Goal: Task Accomplishment & Management: Manage account settings

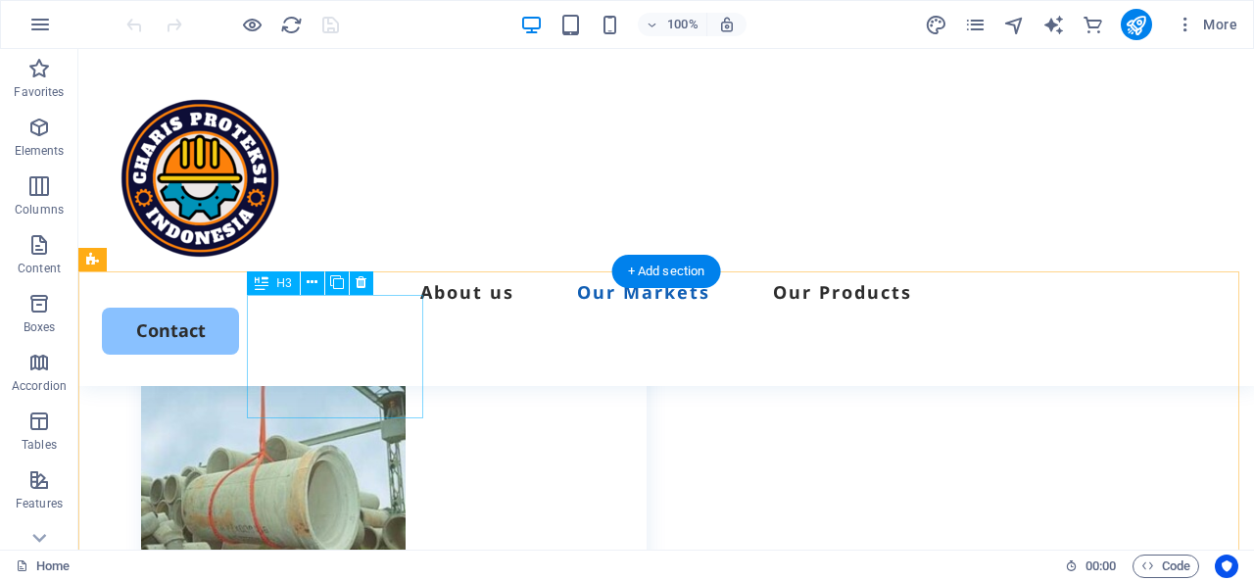
scroll to position [3134, 0]
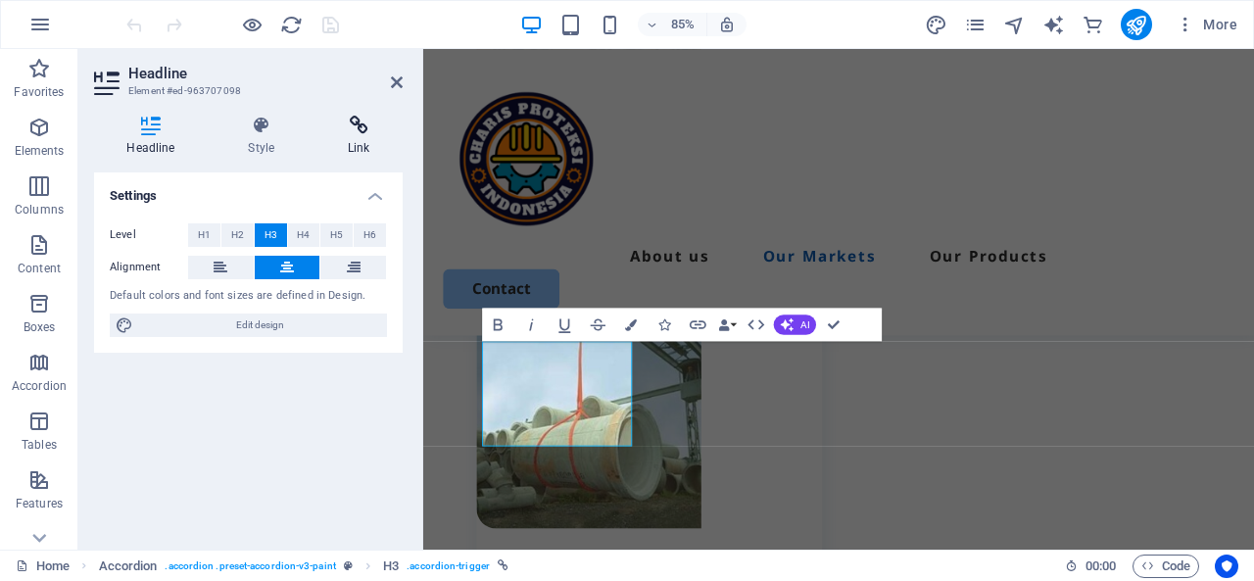
click at [356, 132] on icon at bounding box center [358, 126] width 87 height 20
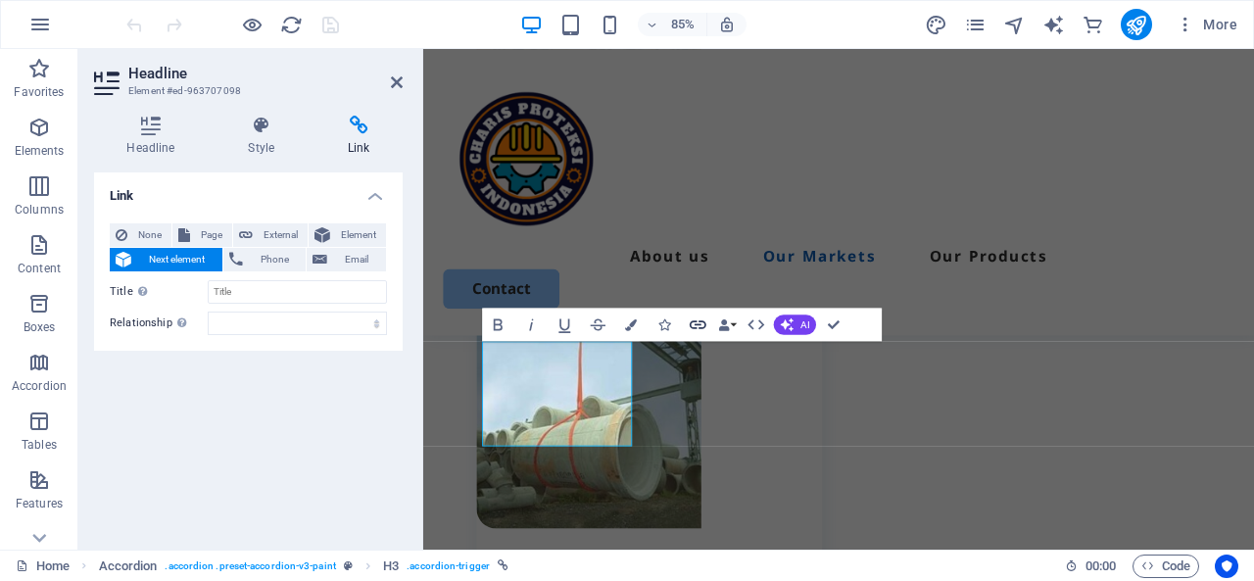
click at [702, 326] on icon "button" at bounding box center [698, 324] width 17 height 9
click at [760, 324] on icon "button" at bounding box center [756, 324] width 20 height 20
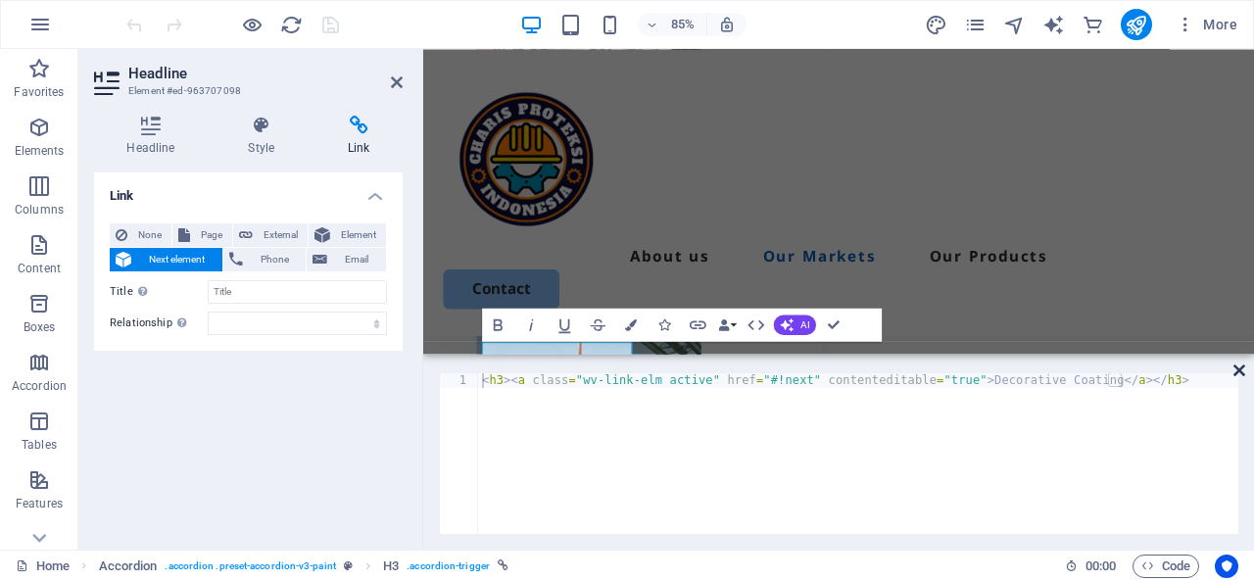
click at [1234, 375] on icon at bounding box center [1239, 370] width 12 height 16
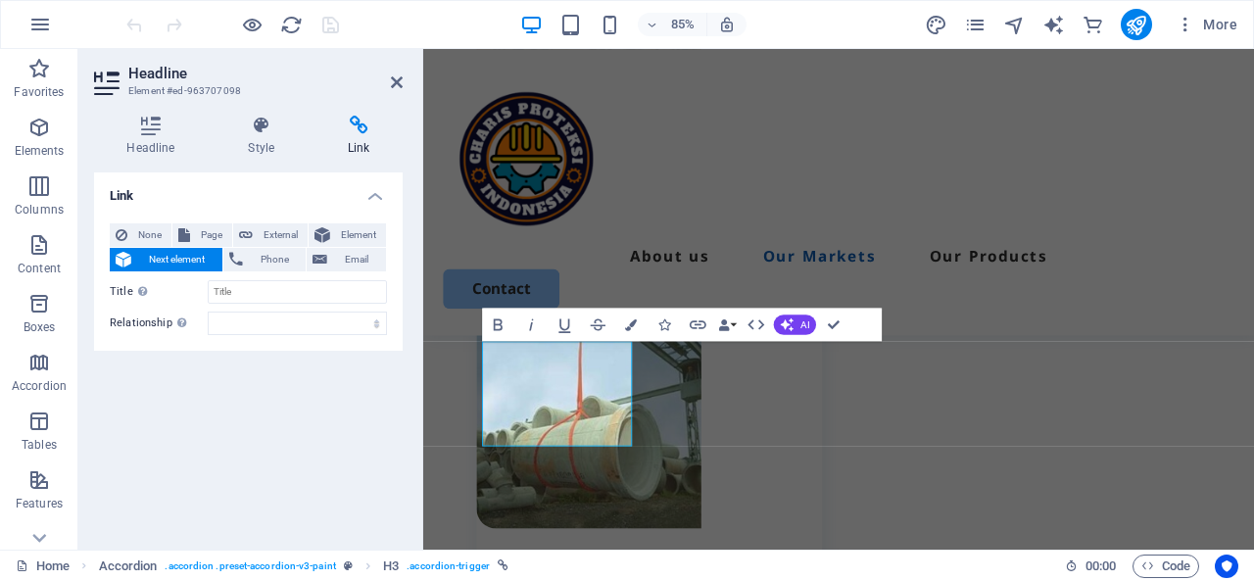
click at [388, 73] on h2 "Headline" at bounding box center [265, 74] width 274 height 18
click at [398, 82] on icon at bounding box center [397, 82] width 12 height 16
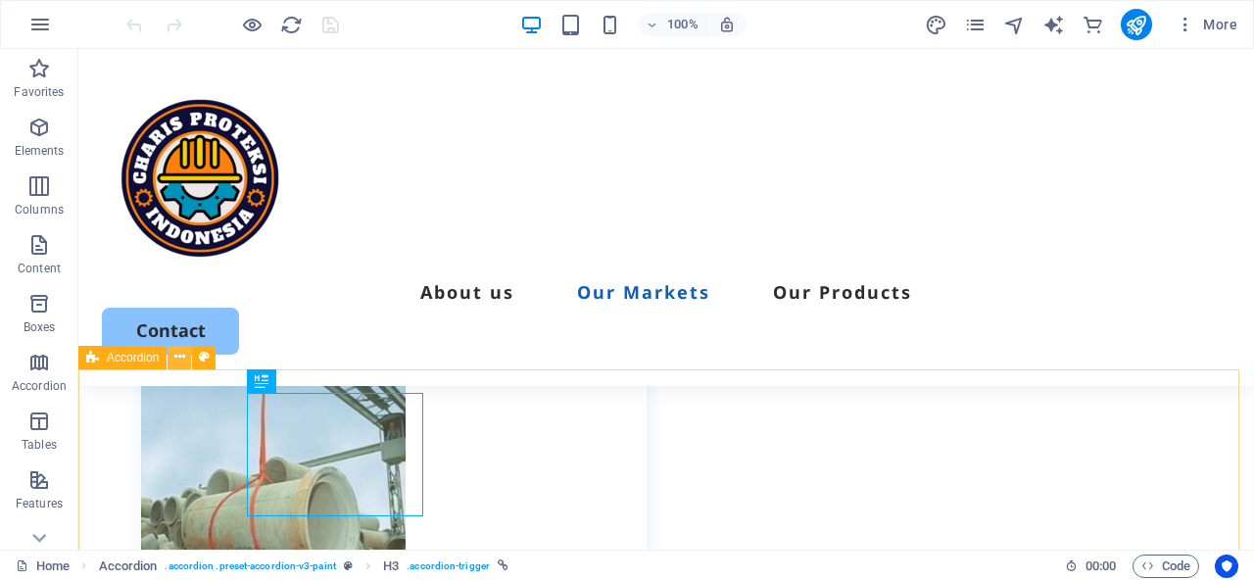
click at [176, 359] on icon at bounding box center [179, 357] width 11 height 21
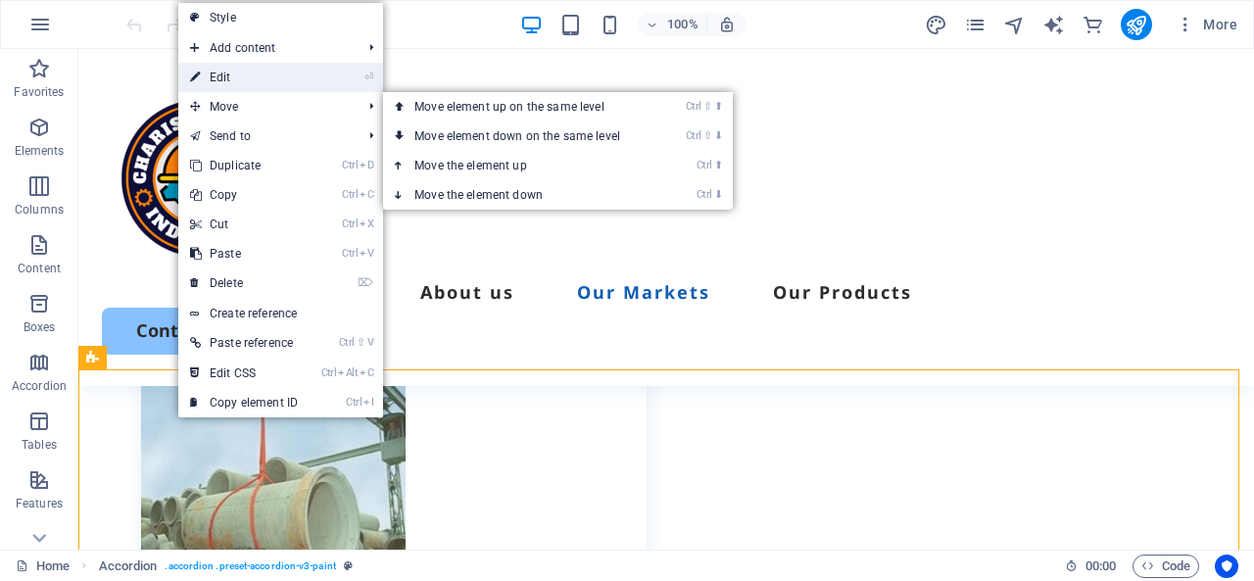
click at [245, 74] on link "⏎ Edit" at bounding box center [243, 77] width 131 height 29
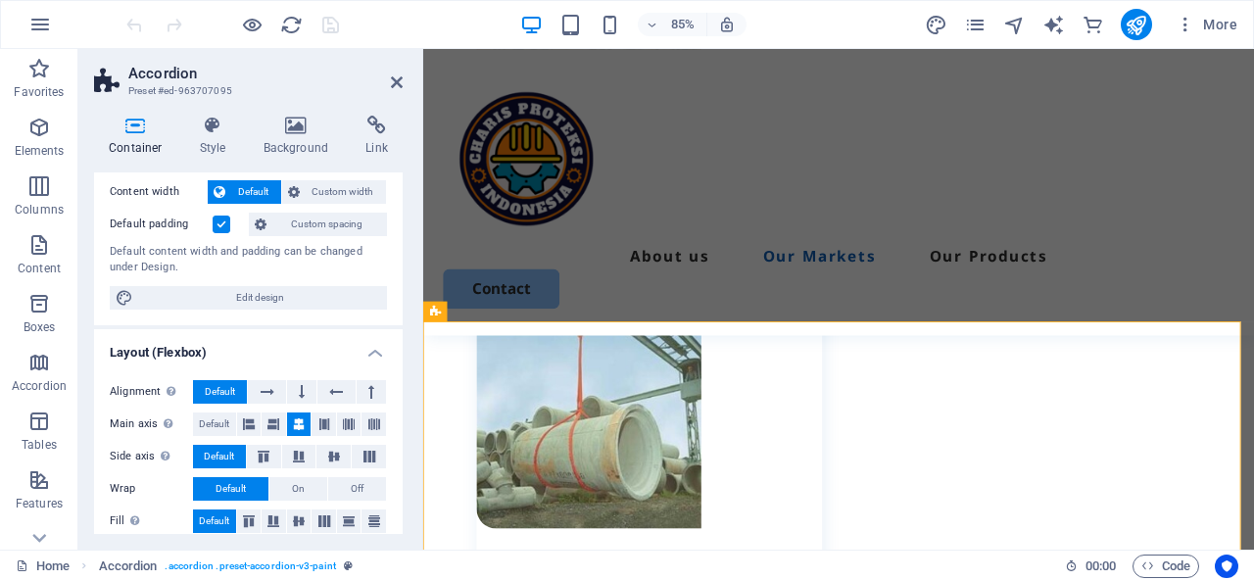
scroll to position [0, 0]
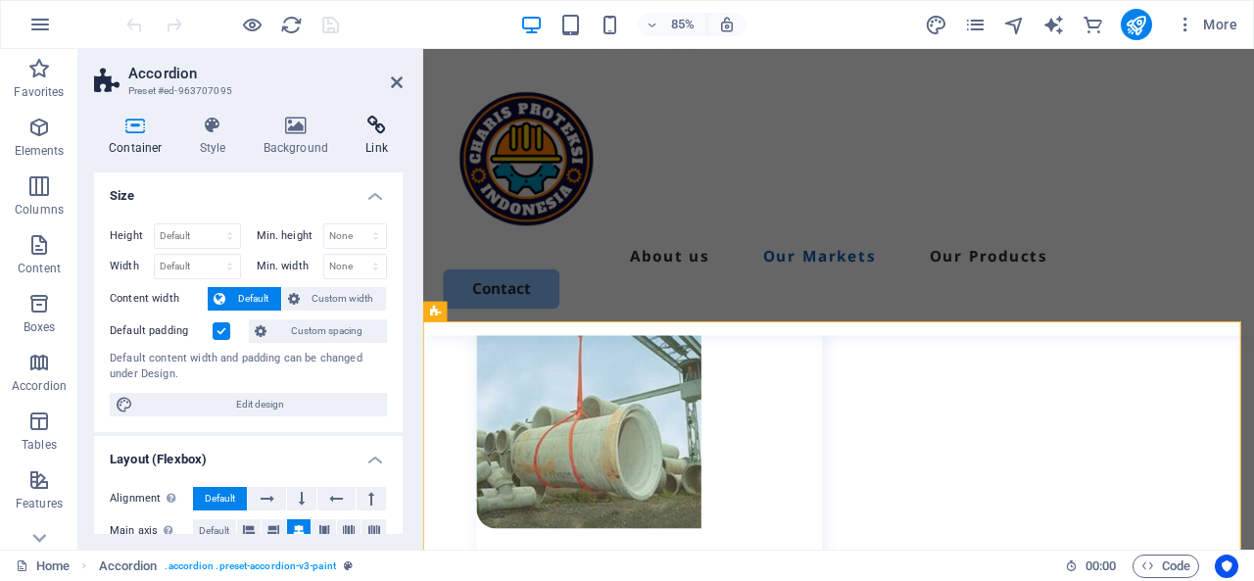
click at [380, 124] on icon at bounding box center [377, 126] width 52 height 20
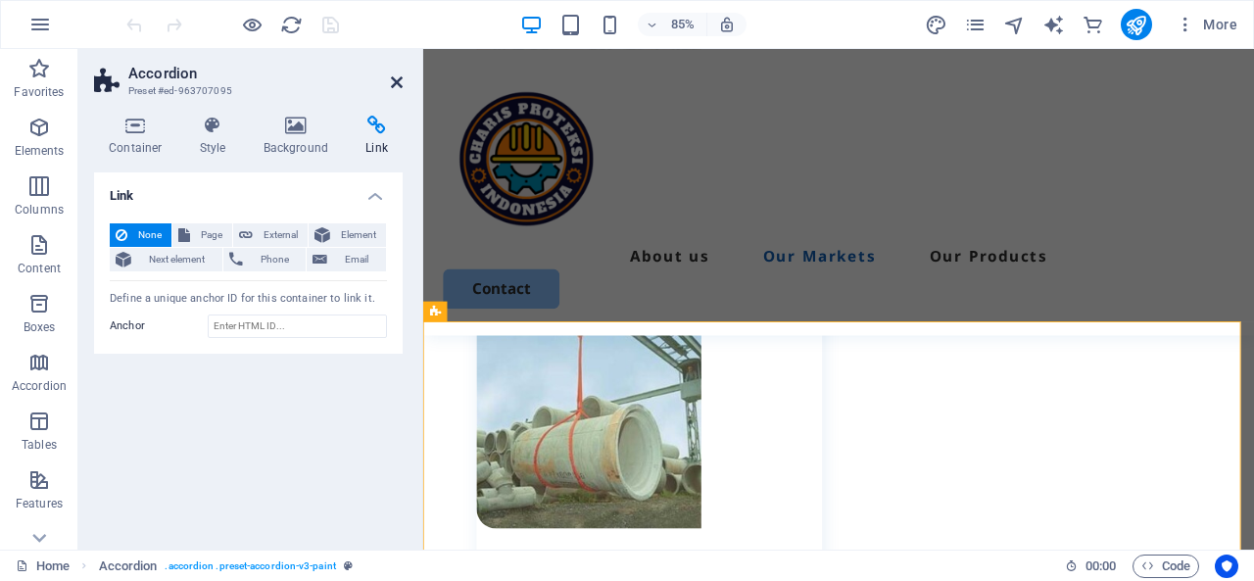
drag, startPoint x: 394, startPoint y: 79, endPoint x: 308, endPoint y: 70, distance: 86.7
click at [394, 79] on icon at bounding box center [397, 82] width 12 height 16
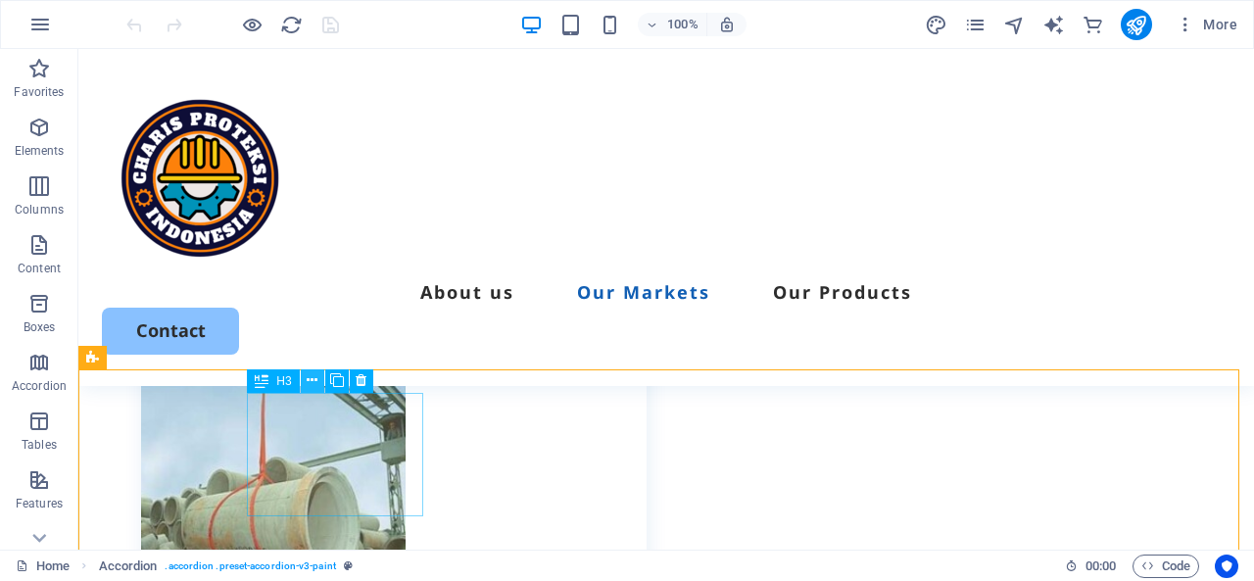
click at [311, 377] on icon at bounding box center [312, 380] width 11 height 21
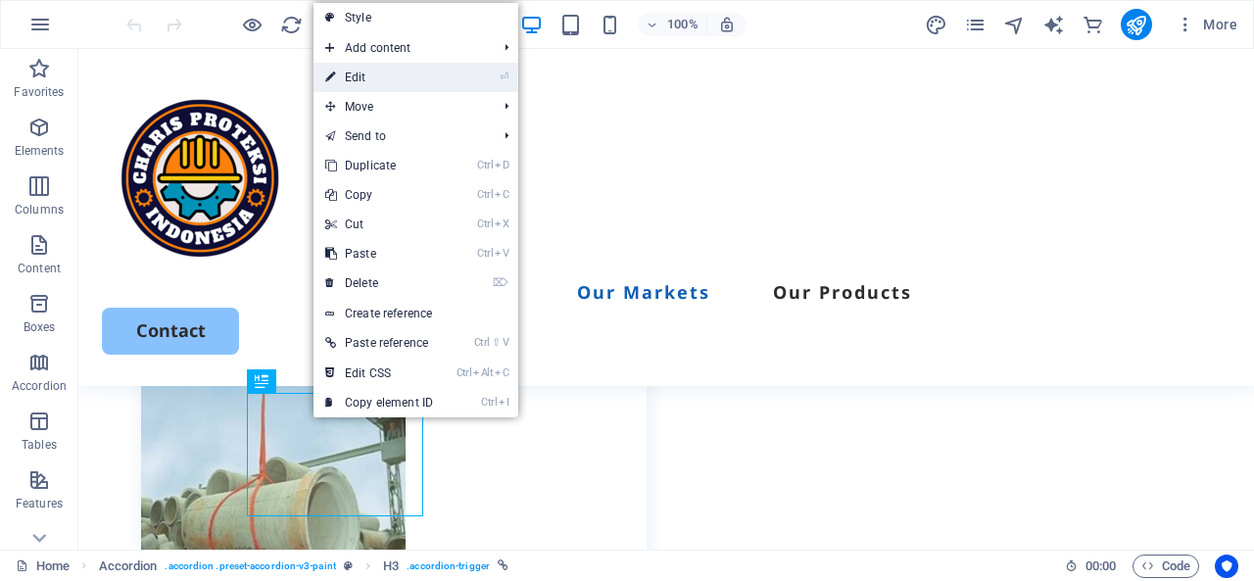
click at [415, 71] on link "⏎ Edit" at bounding box center [378, 77] width 131 height 29
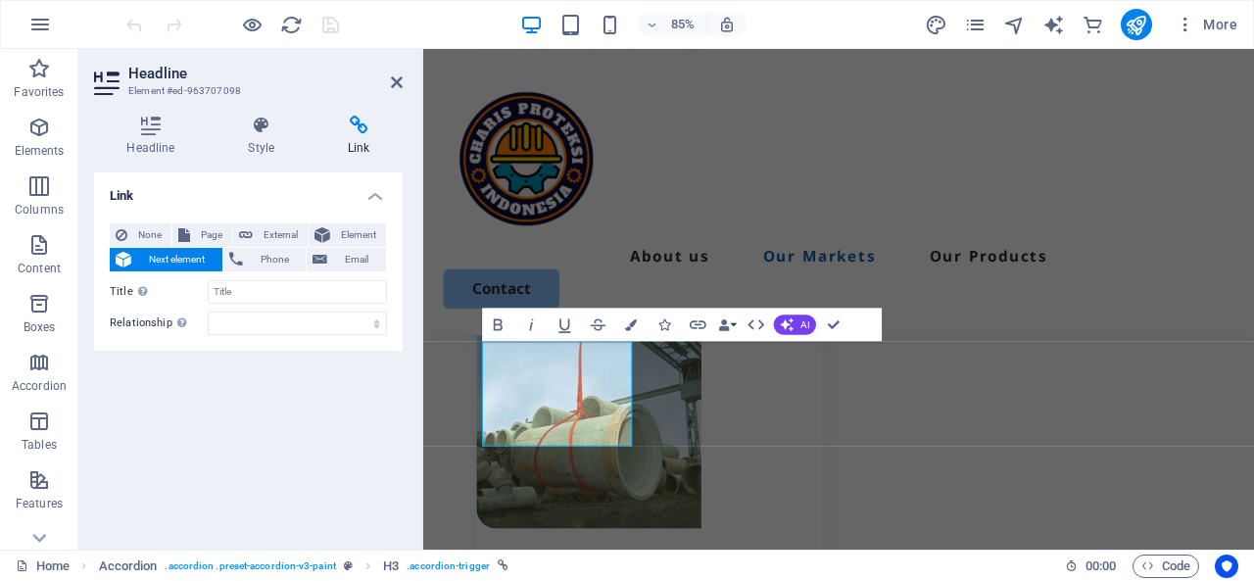
click at [140, 260] on span "Next element" at bounding box center [176, 260] width 79 height 24
click at [392, 73] on h2 "Headline" at bounding box center [265, 74] width 274 height 18
drag, startPoint x: 395, startPoint y: 77, endPoint x: 357, endPoint y: 133, distance: 67.6
click at [395, 77] on icon at bounding box center [397, 82] width 12 height 16
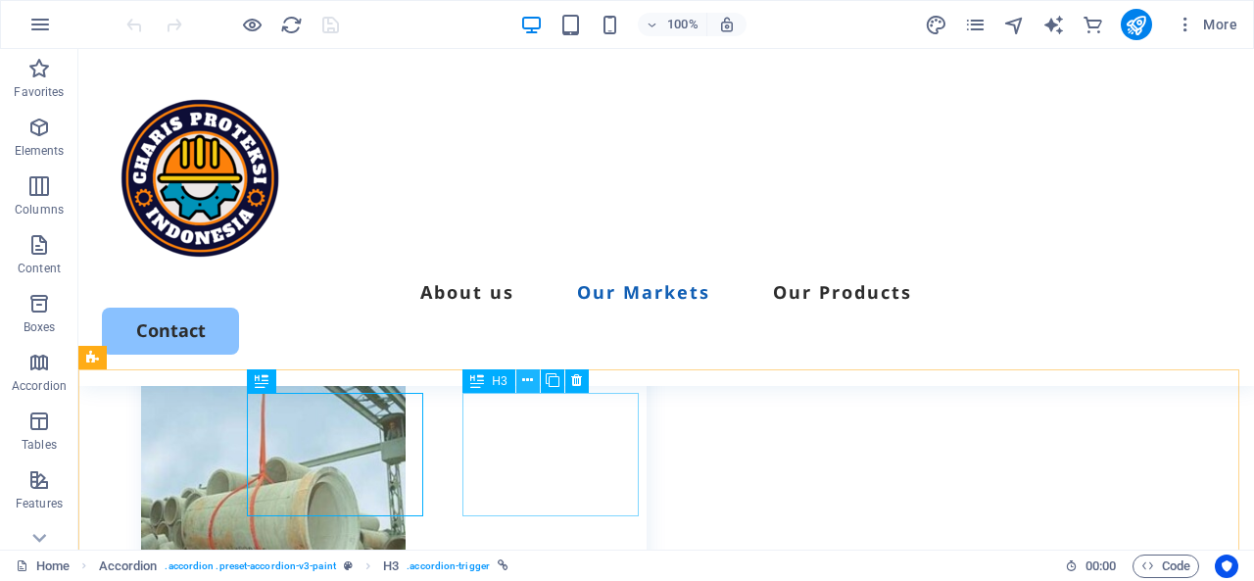
click at [529, 378] on icon at bounding box center [527, 380] width 11 height 21
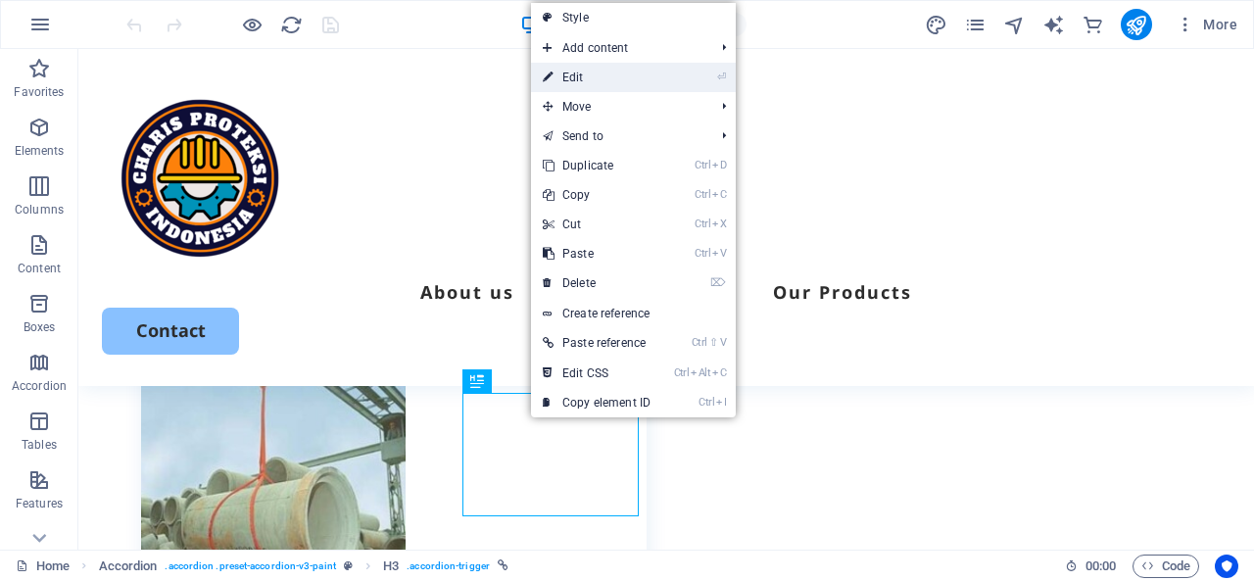
drag, startPoint x: 576, startPoint y: 71, endPoint x: 176, endPoint y: 35, distance: 401.2
click at [576, 71] on link "⏎ Edit" at bounding box center [596, 77] width 131 height 29
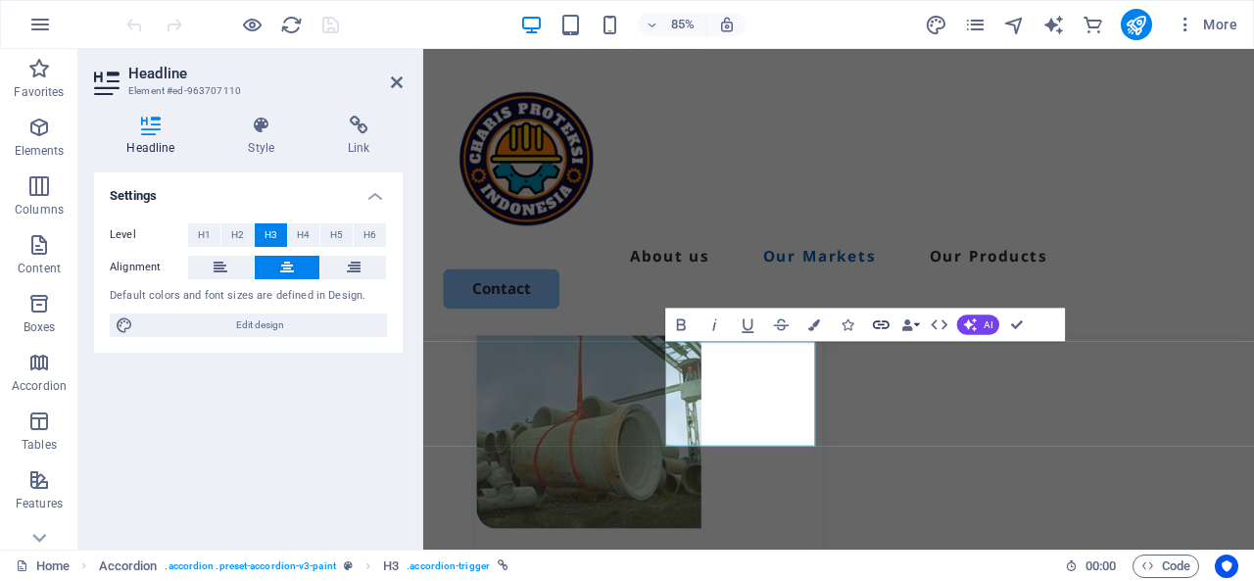
click at [880, 321] on icon "button" at bounding box center [881, 324] width 20 height 20
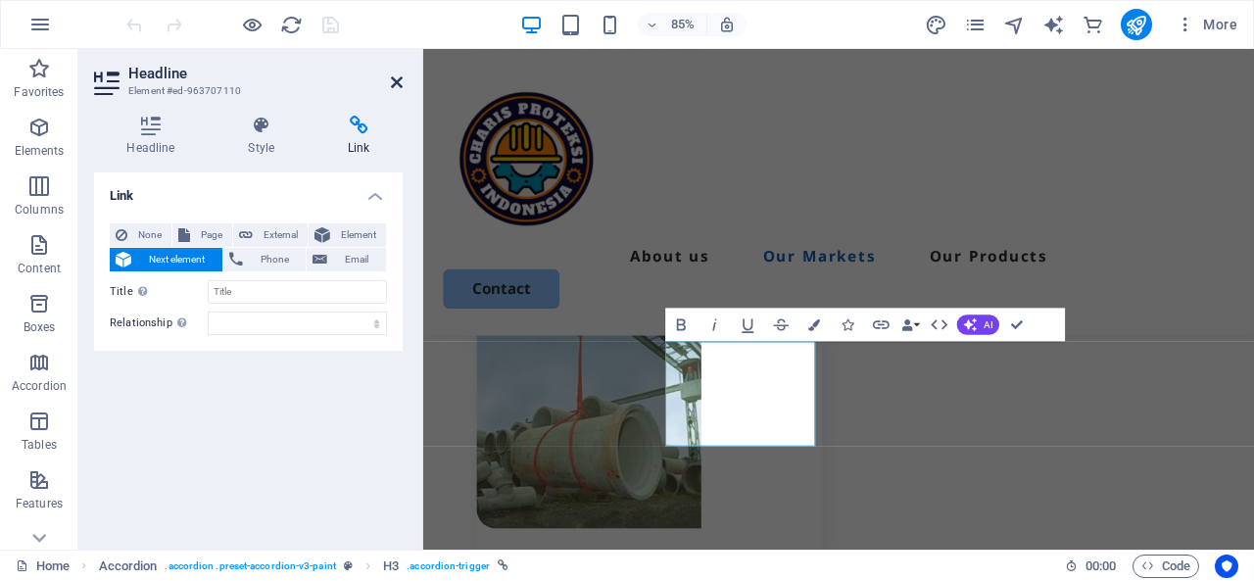
click at [400, 73] on h2 "Headline" at bounding box center [265, 74] width 274 height 18
click at [399, 76] on icon at bounding box center [397, 82] width 12 height 16
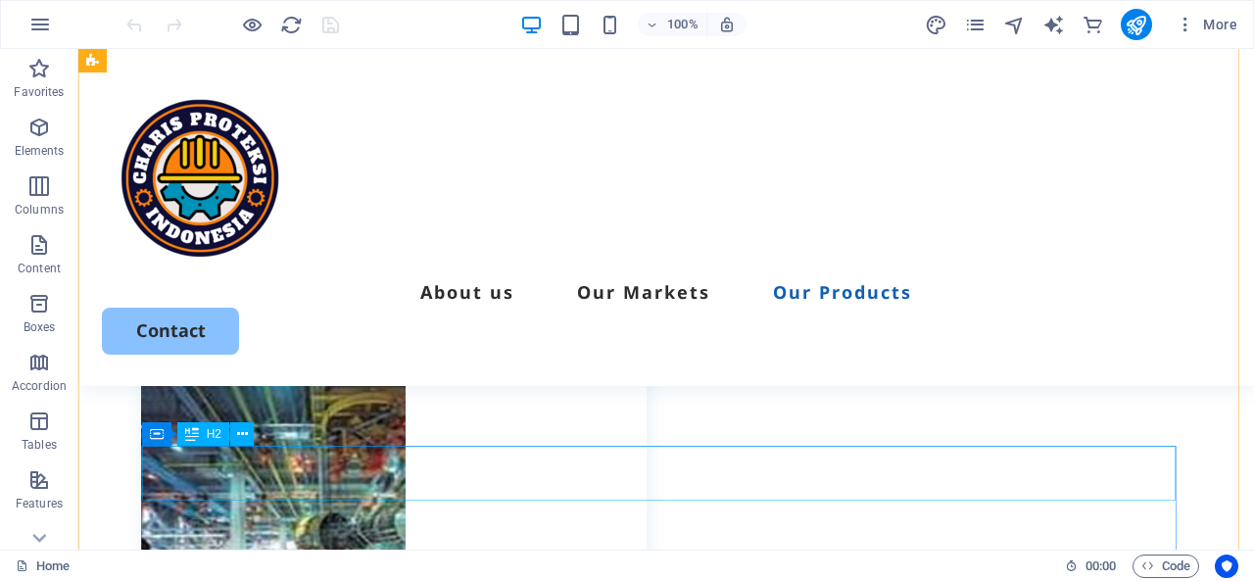
scroll to position [3624, 0]
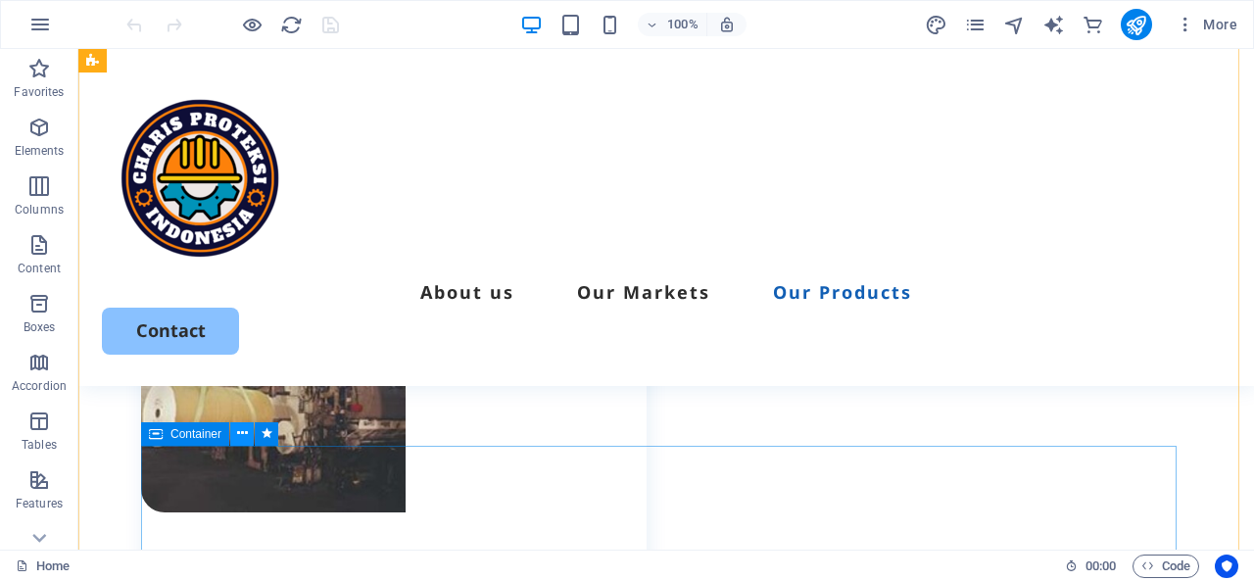
click at [238, 436] on icon at bounding box center [242, 433] width 11 height 21
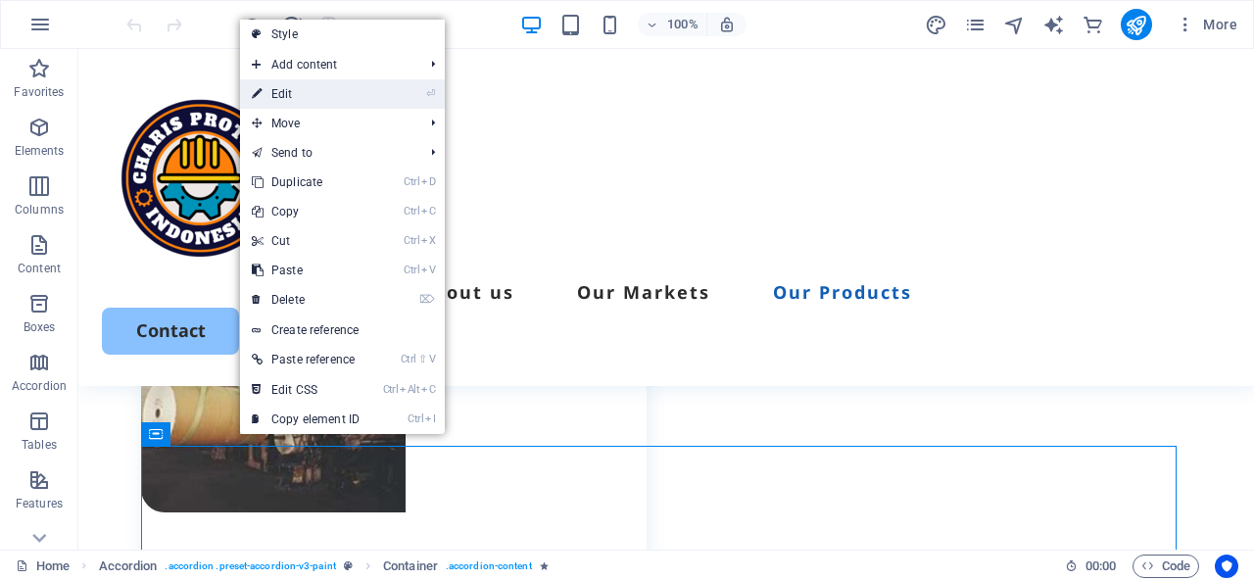
click at [296, 98] on link "⏎ Edit" at bounding box center [305, 93] width 131 height 29
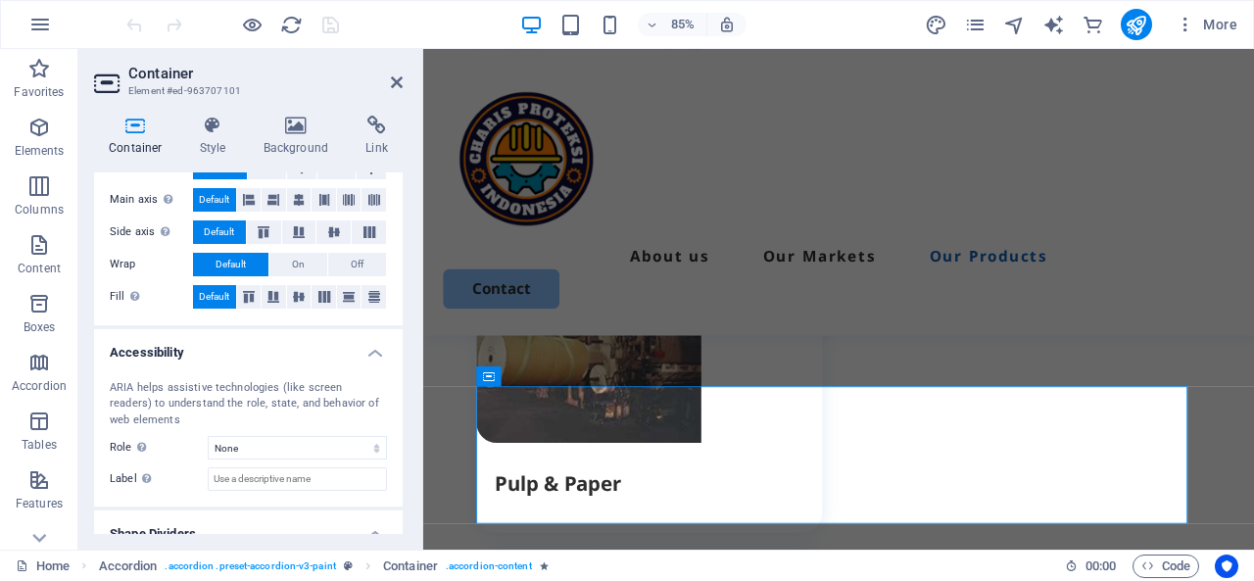
scroll to position [428, 0]
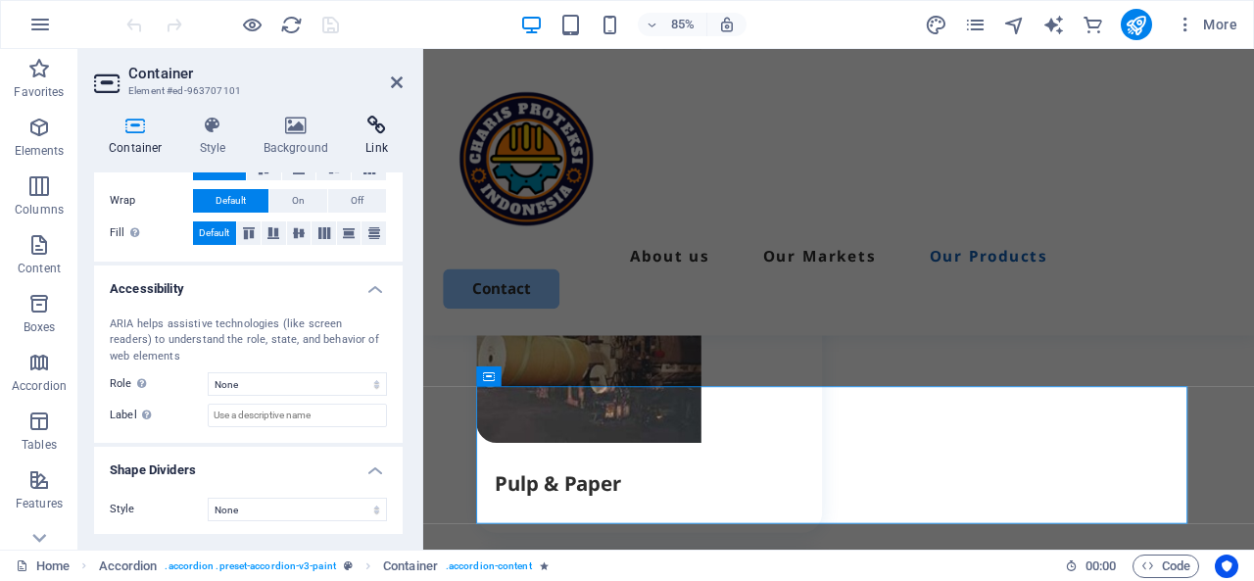
click at [383, 134] on icon at bounding box center [377, 126] width 52 height 20
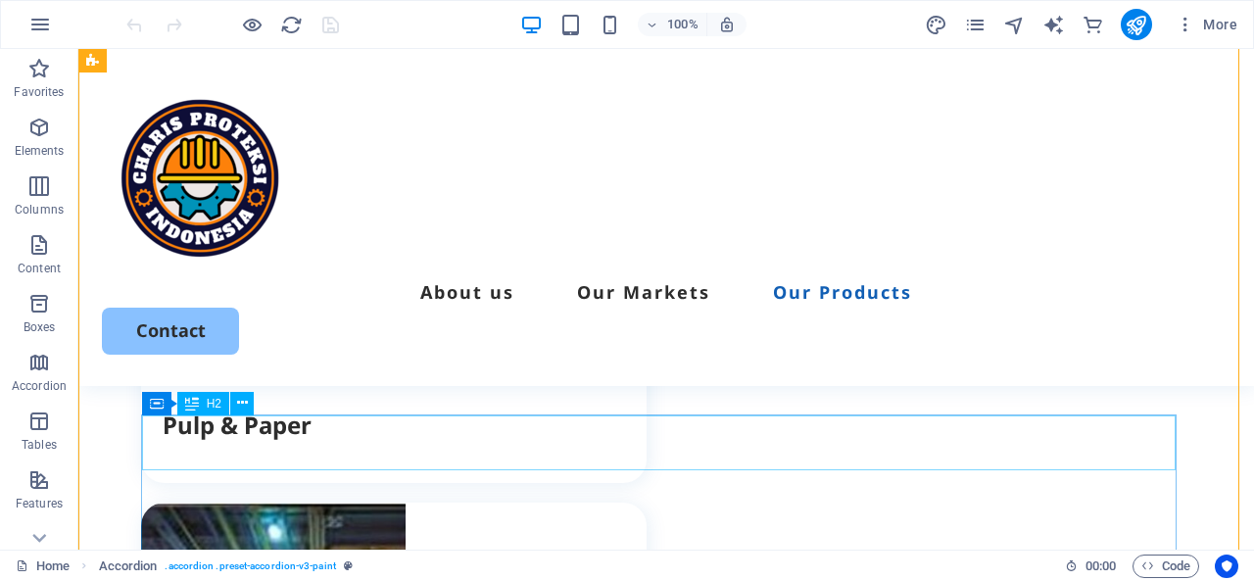
scroll to position [3624, 0]
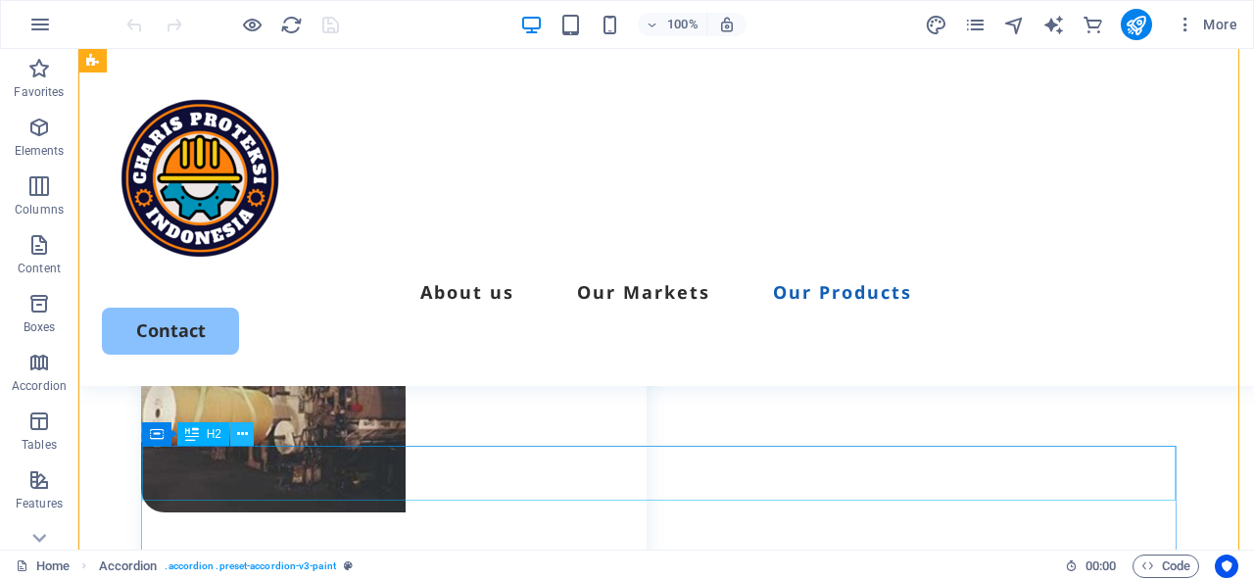
click at [247, 434] on button at bounding box center [242, 434] width 24 height 24
click at [243, 438] on icon at bounding box center [242, 434] width 11 height 21
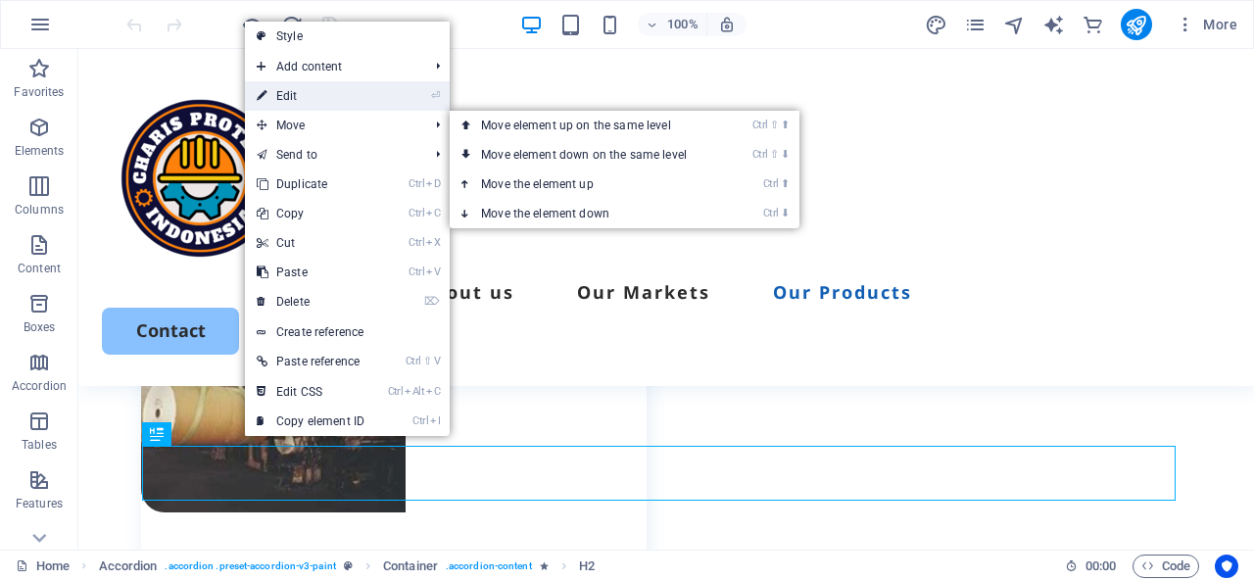
click at [302, 99] on link "⏎ Edit" at bounding box center [310, 95] width 131 height 29
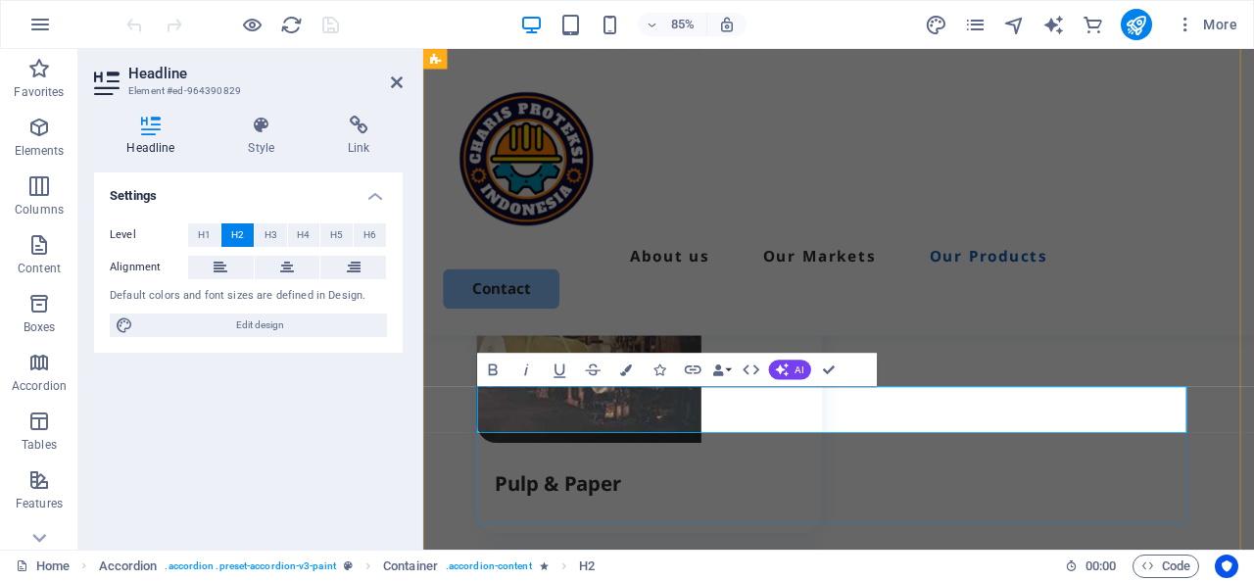
click at [352, 136] on h4 "Link" at bounding box center [358, 136] width 87 height 41
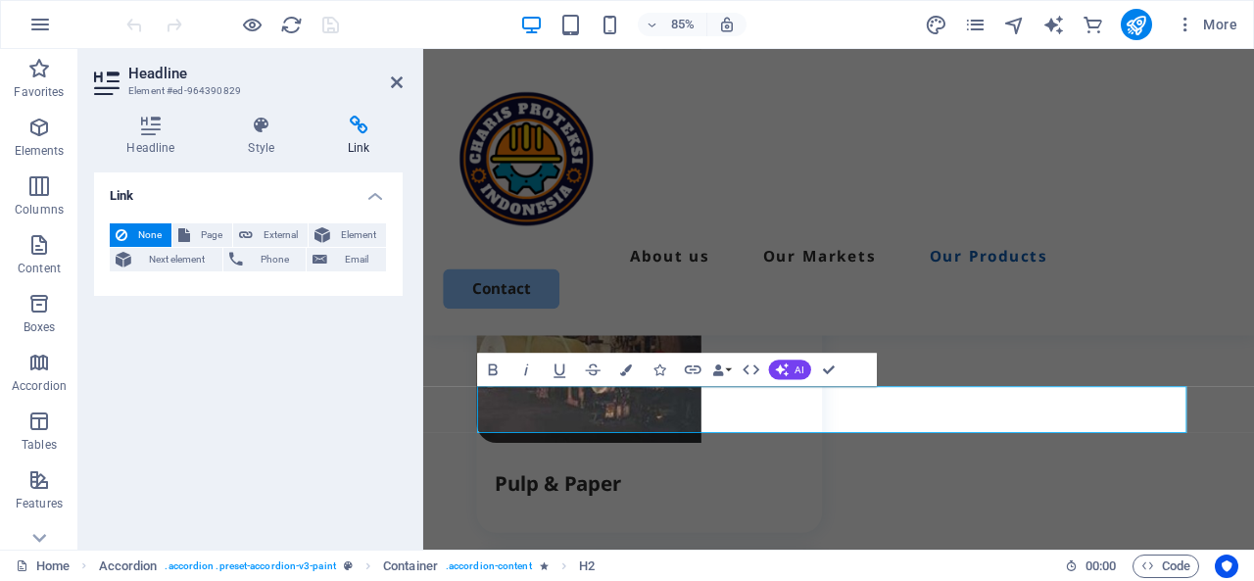
click at [358, 130] on icon at bounding box center [358, 126] width 87 height 20
drag, startPoint x: 392, startPoint y: 79, endPoint x: 396, endPoint y: 289, distance: 209.6
click at [392, 79] on icon at bounding box center [397, 82] width 12 height 16
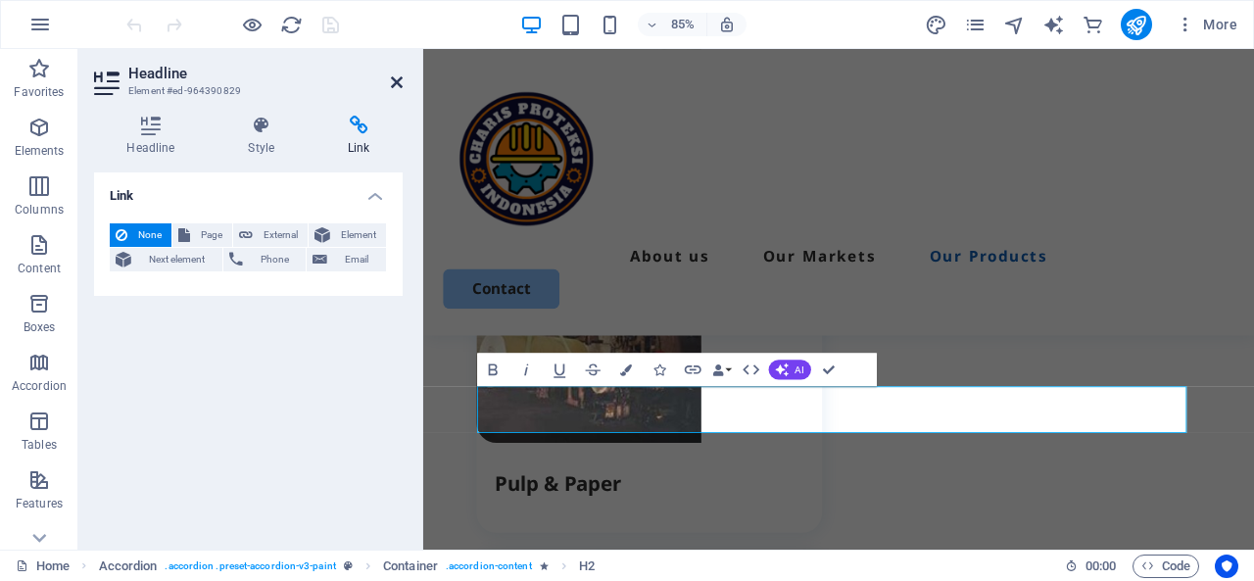
click at [396, 78] on icon at bounding box center [397, 82] width 12 height 16
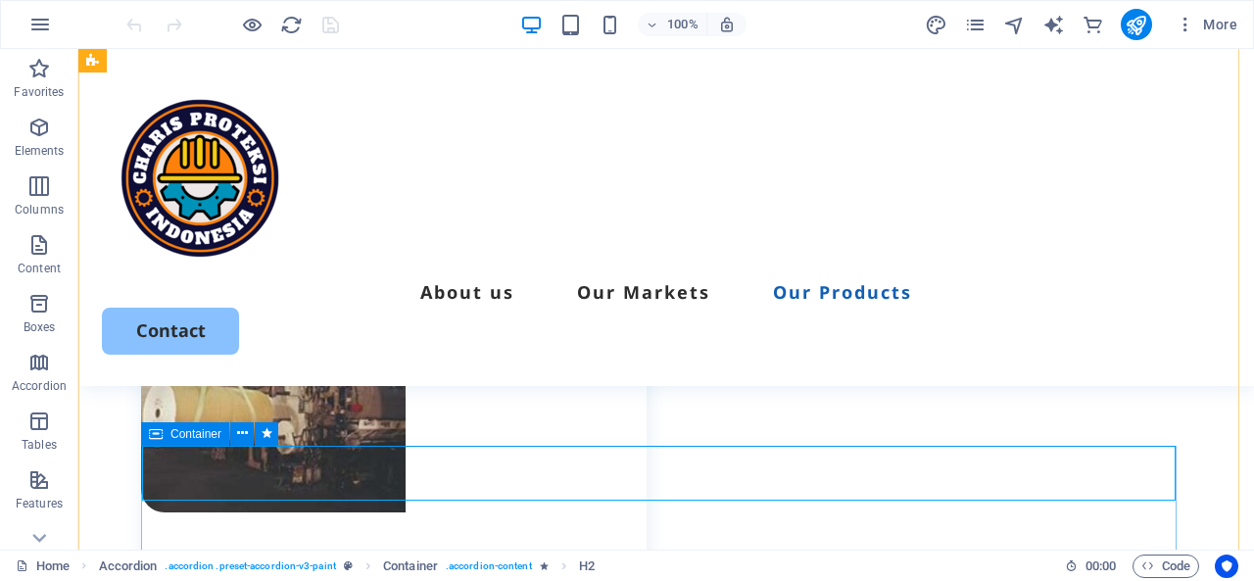
click at [163, 433] on div "Container" at bounding box center [185, 434] width 88 height 24
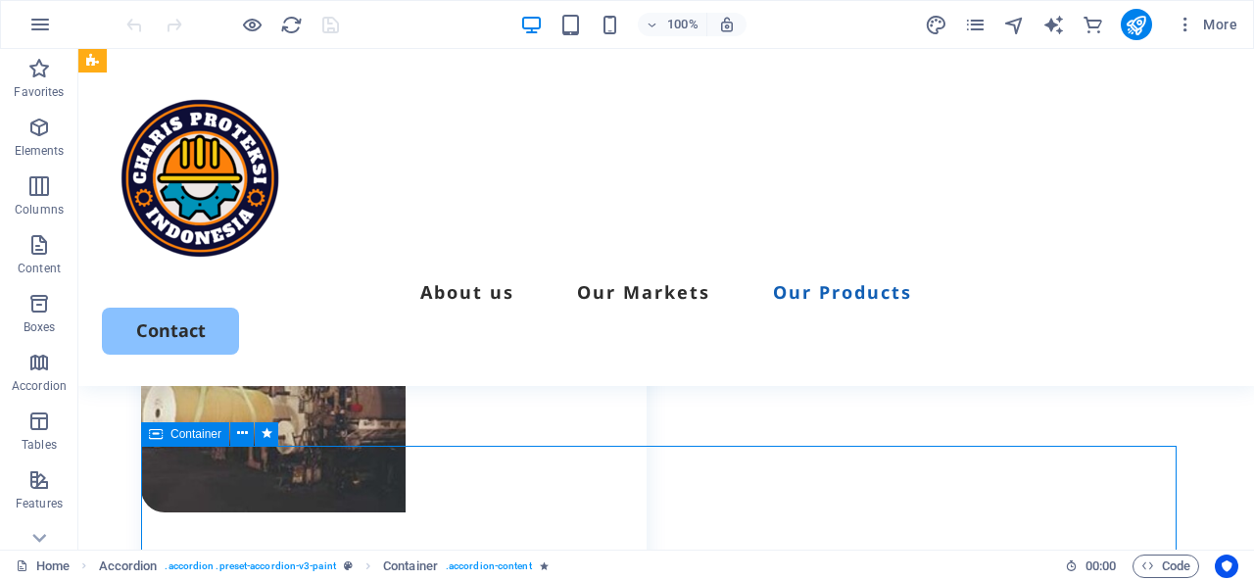
click at [163, 433] on div "Container" at bounding box center [185, 434] width 88 height 24
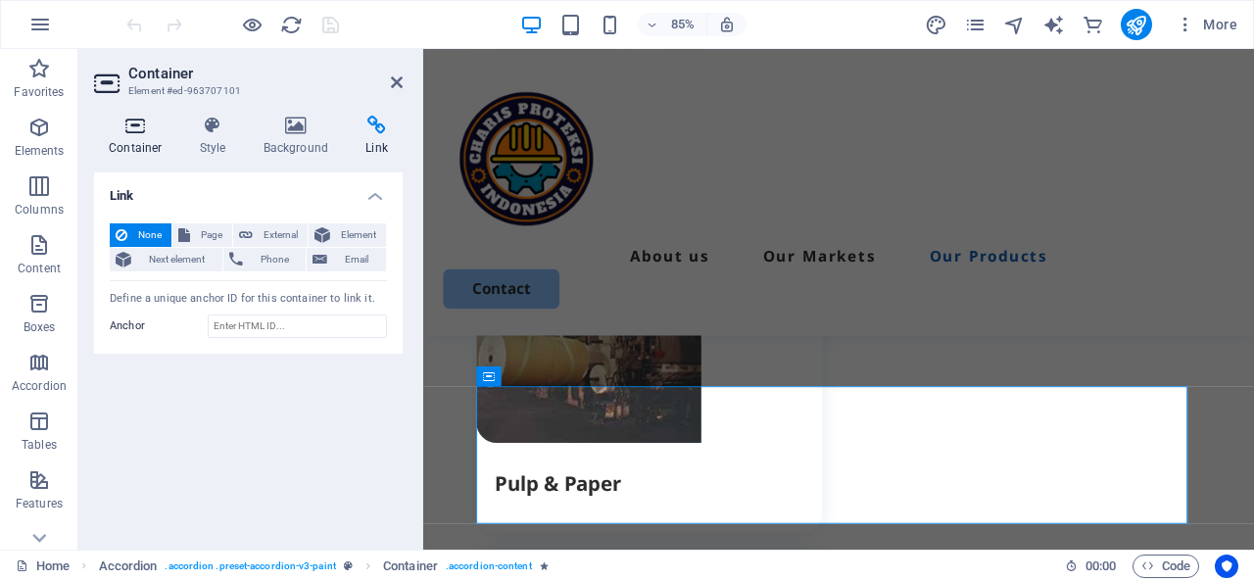
click at [138, 136] on h4 "Container" at bounding box center [139, 136] width 91 height 41
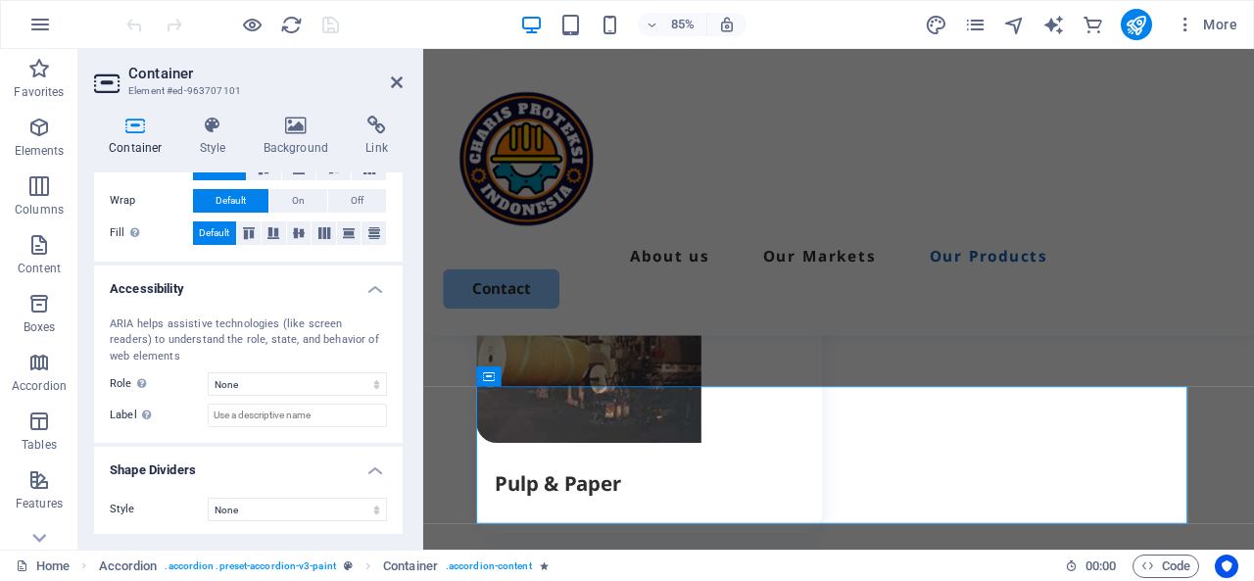
scroll to position [0, 0]
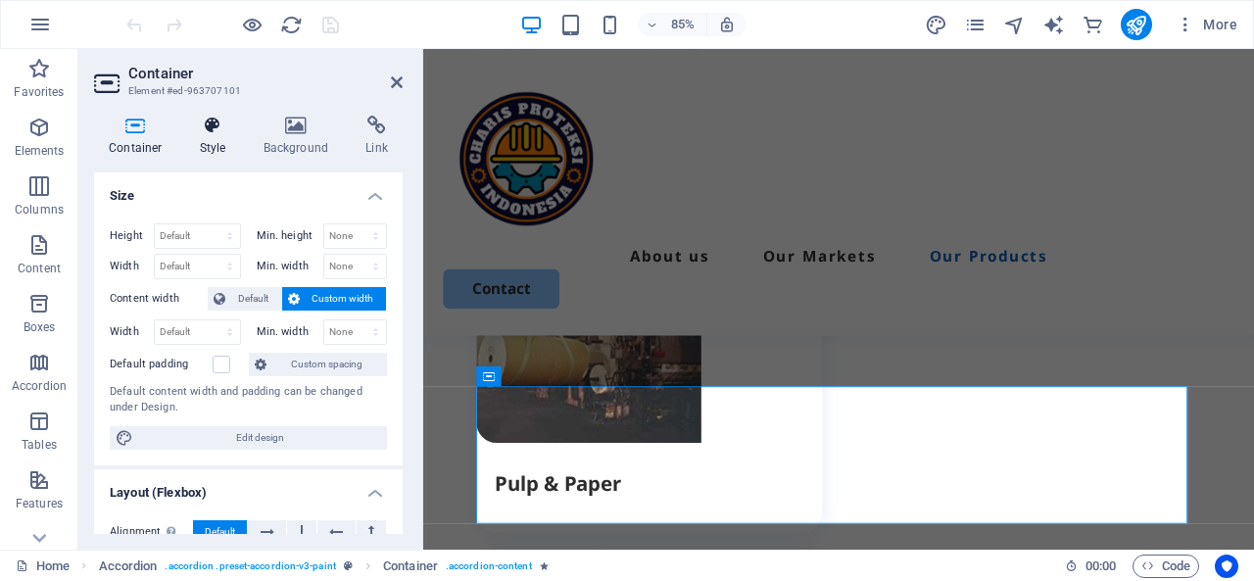
click at [207, 126] on icon at bounding box center [213, 126] width 56 height 20
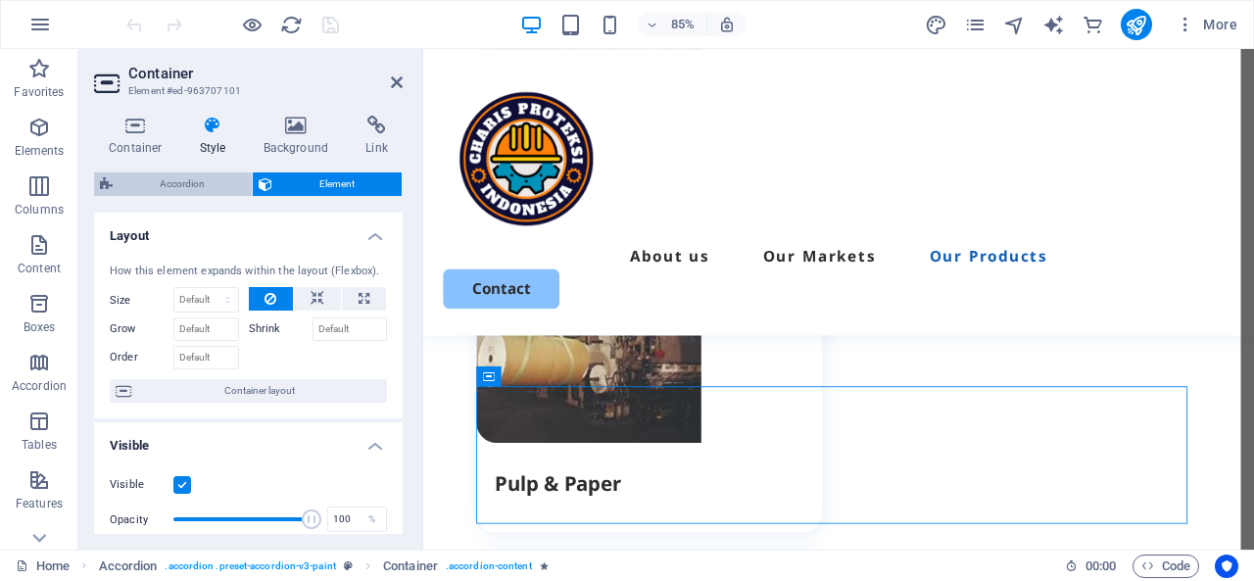
click at [166, 185] on span "Accordion" at bounding box center [182, 184] width 127 height 24
select select "rem"
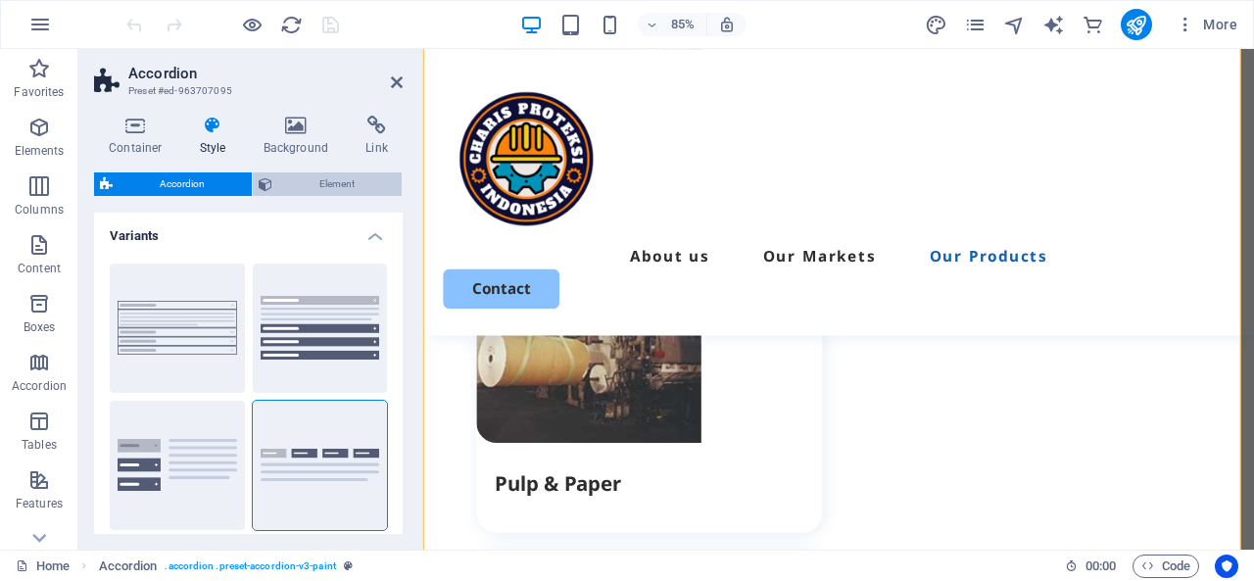
click at [291, 176] on span "Element" at bounding box center [337, 184] width 118 height 24
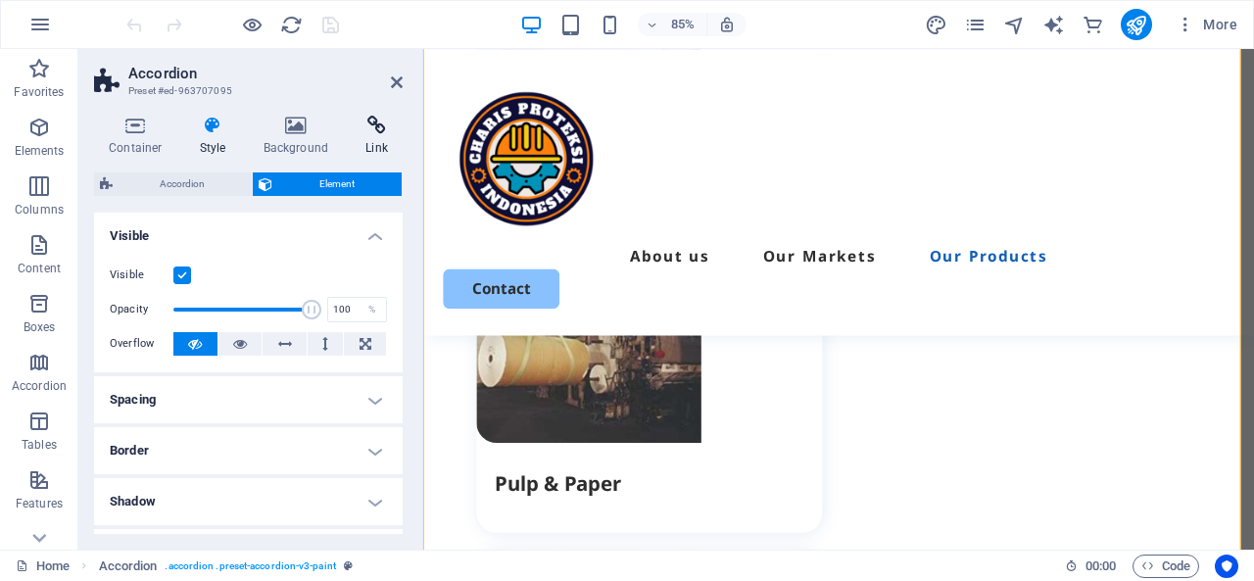
click at [376, 127] on icon at bounding box center [377, 126] width 52 height 20
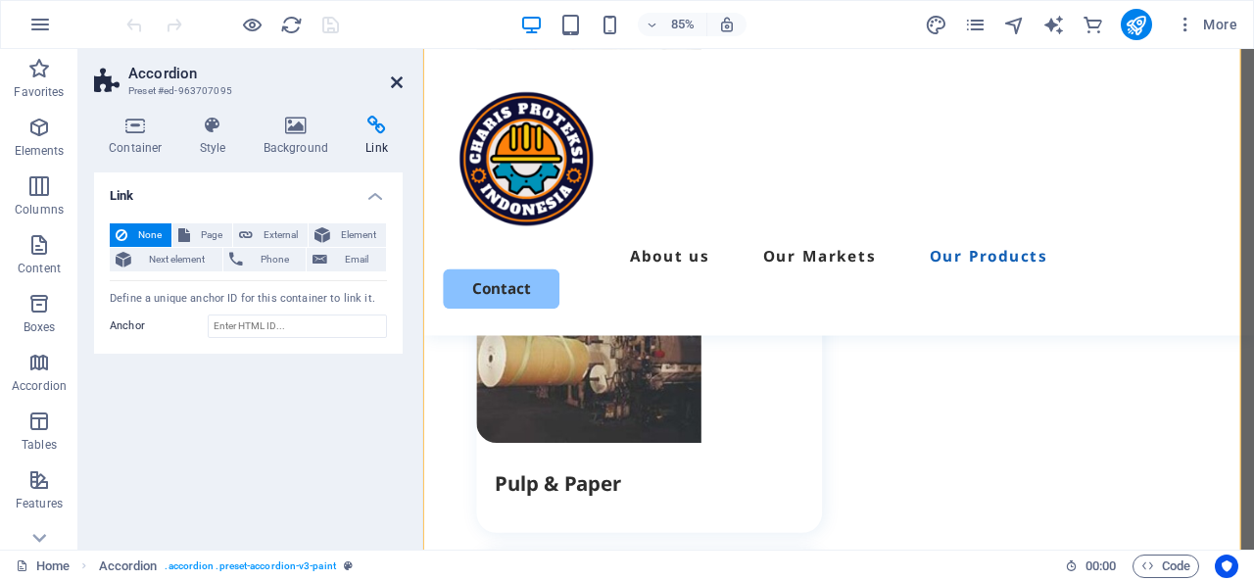
click at [402, 79] on icon at bounding box center [397, 82] width 12 height 16
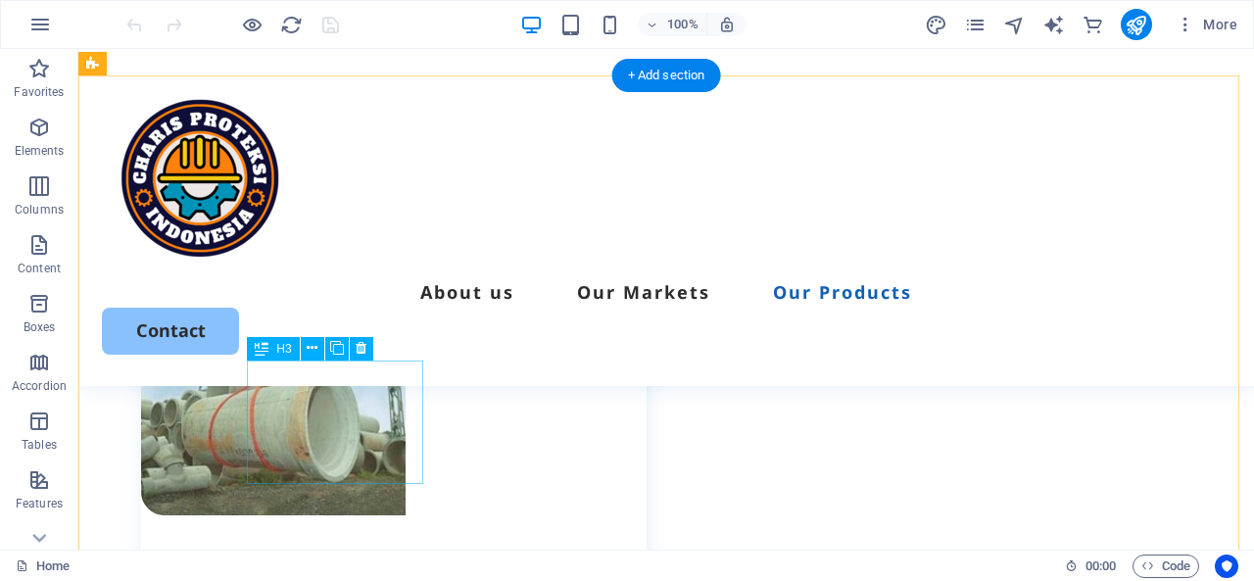
scroll to position [3428, 0]
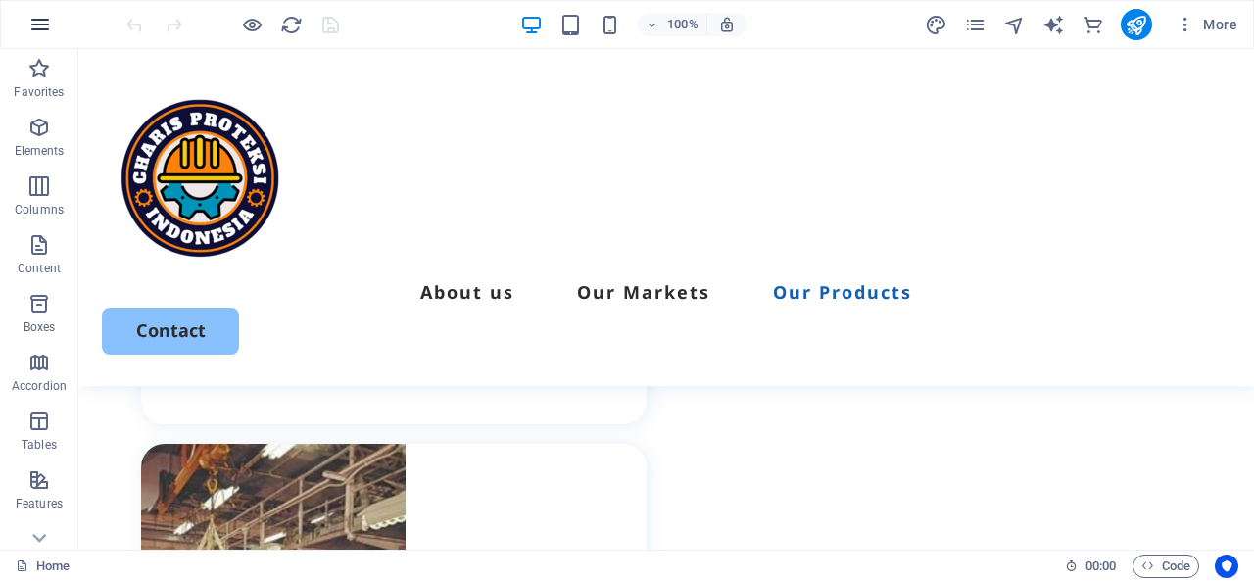
click at [42, 30] on icon "button" at bounding box center [40, 25] width 24 height 24
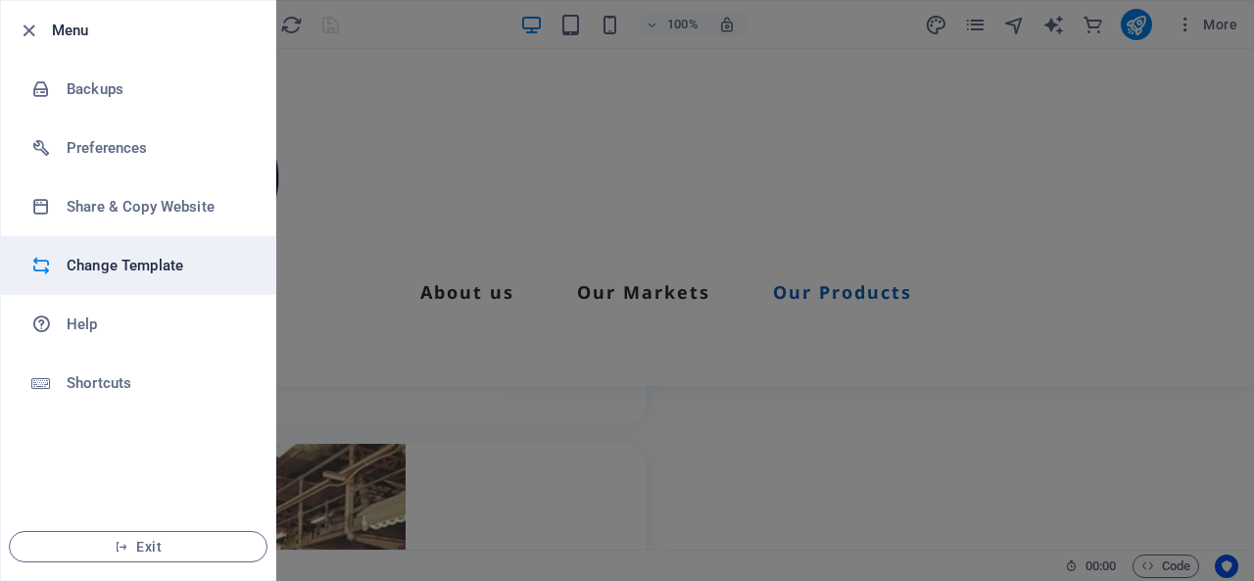
click at [146, 294] on li "Change Template" at bounding box center [138, 265] width 274 height 59
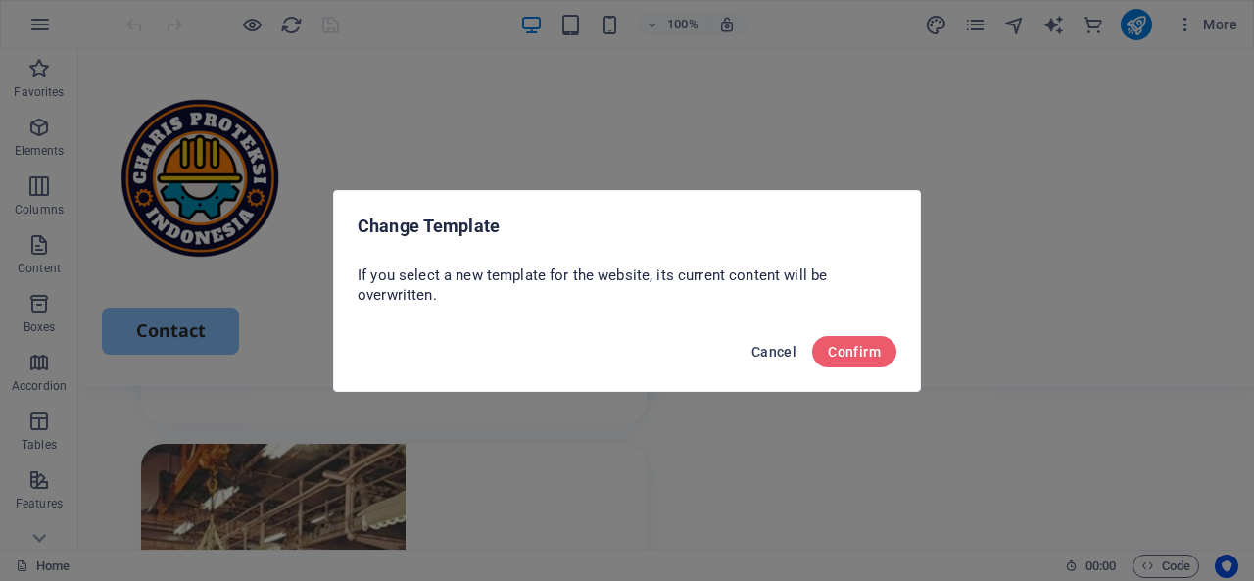
drag, startPoint x: 770, startPoint y: 349, endPoint x: 663, endPoint y: 300, distance: 117.5
click at [770, 349] on span "Cancel" at bounding box center [773, 352] width 45 height 16
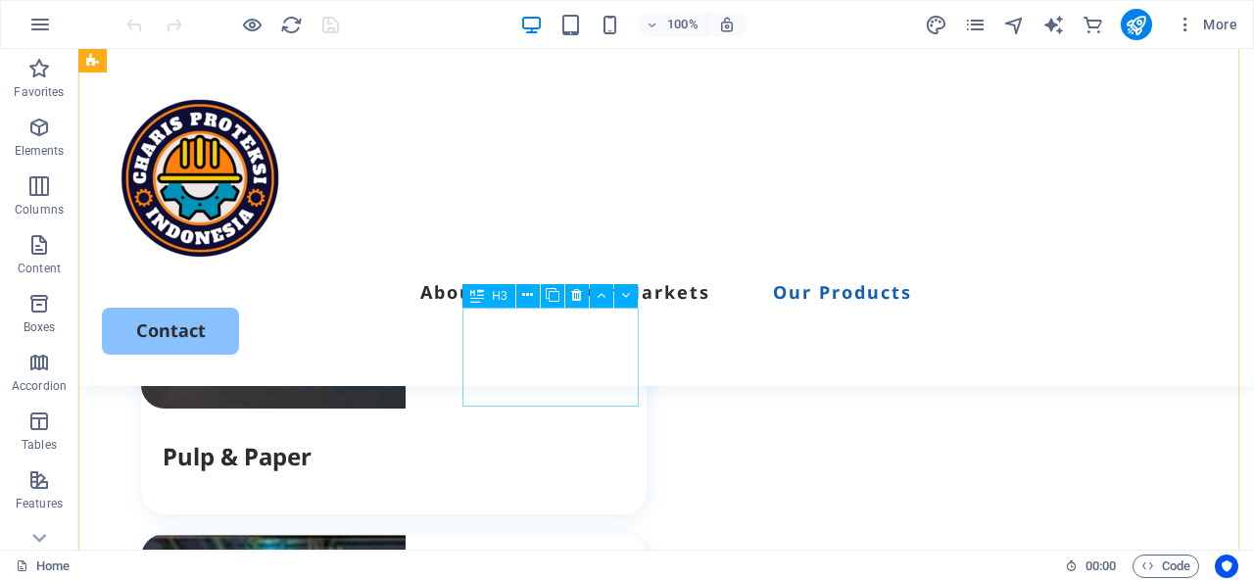
scroll to position [3624, 0]
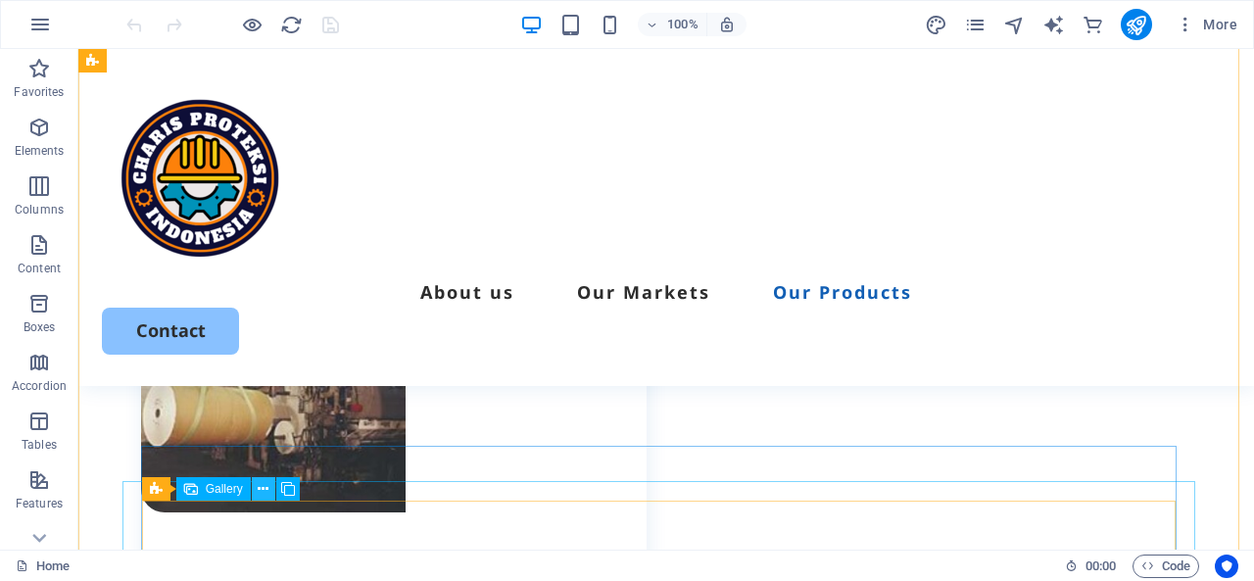
click at [258, 488] on icon at bounding box center [263, 489] width 11 height 21
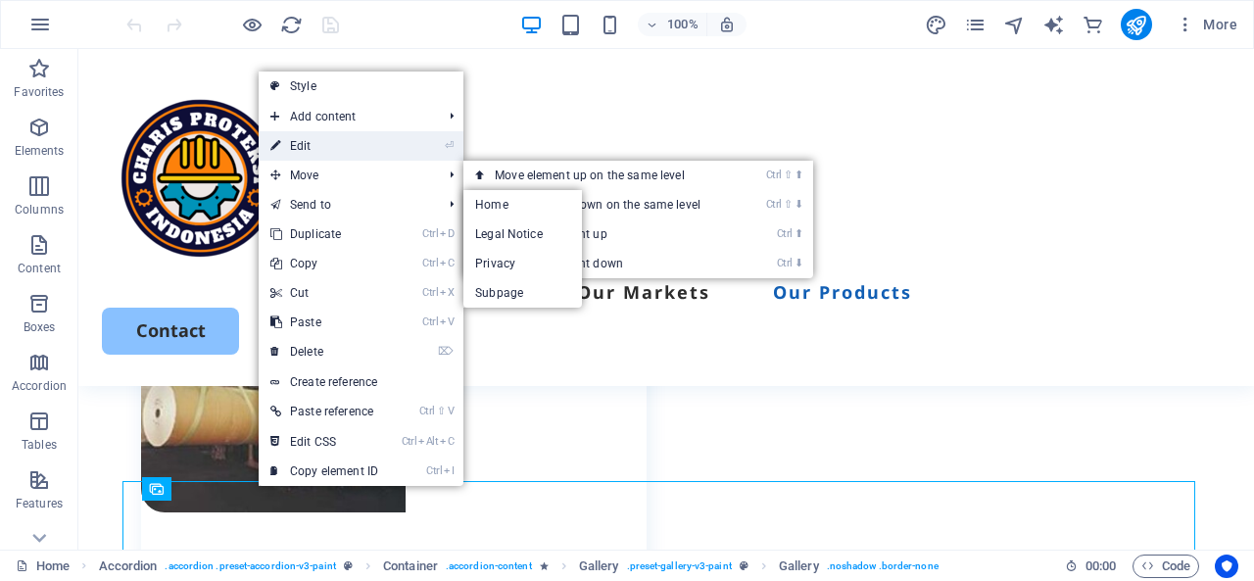
click at [327, 150] on link "⏎ Edit" at bounding box center [324, 145] width 131 height 29
select select "px"
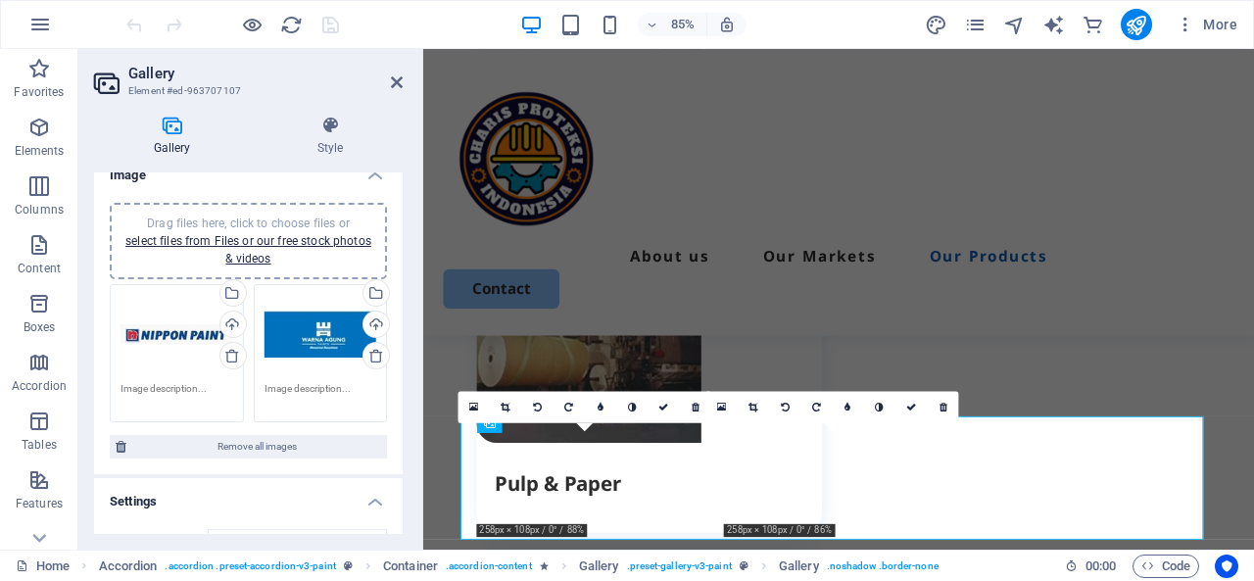
scroll to position [0, 0]
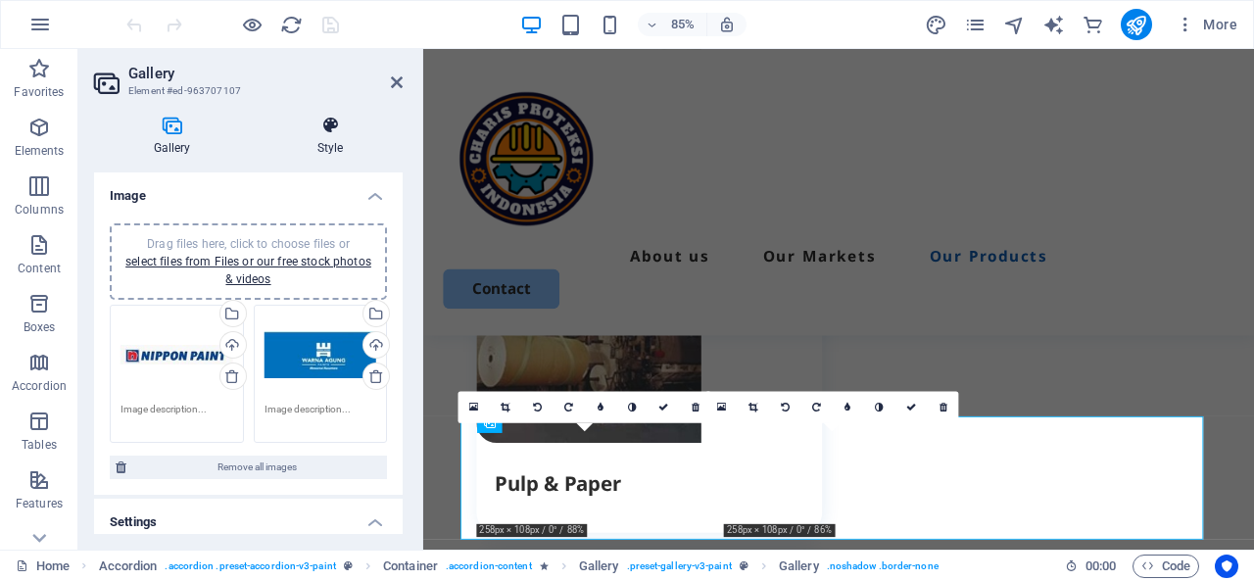
click at [341, 124] on icon at bounding box center [330, 126] width 145 height 20
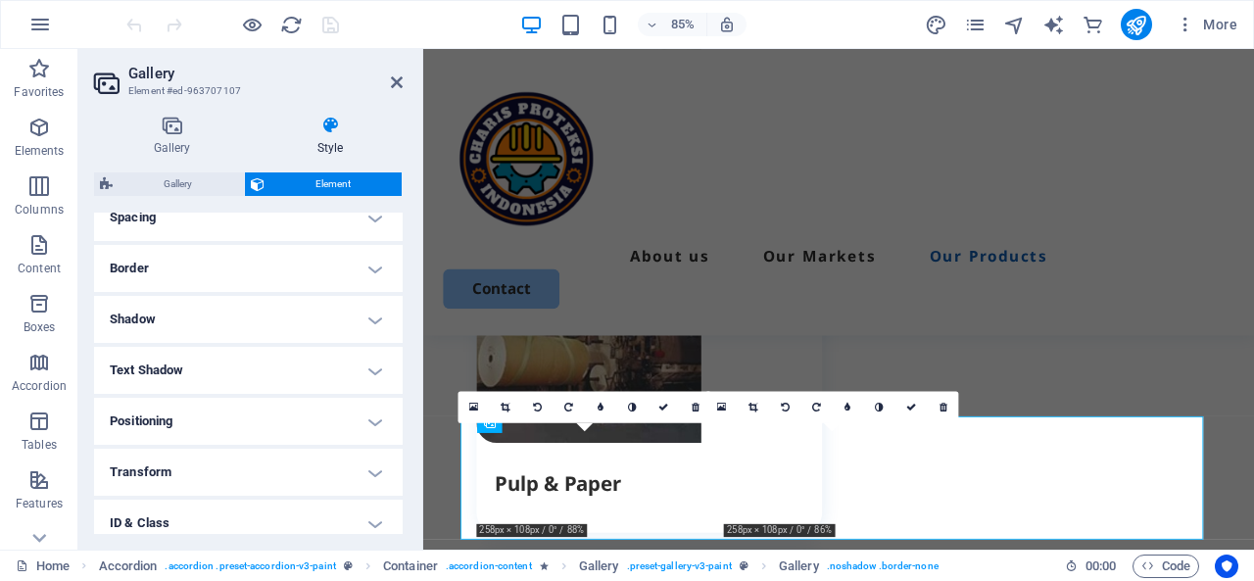
scroll to position [490, 0]
click at [370, 326] on h4 "Positioning" at bounding box center [248, 323] width 309 height 47
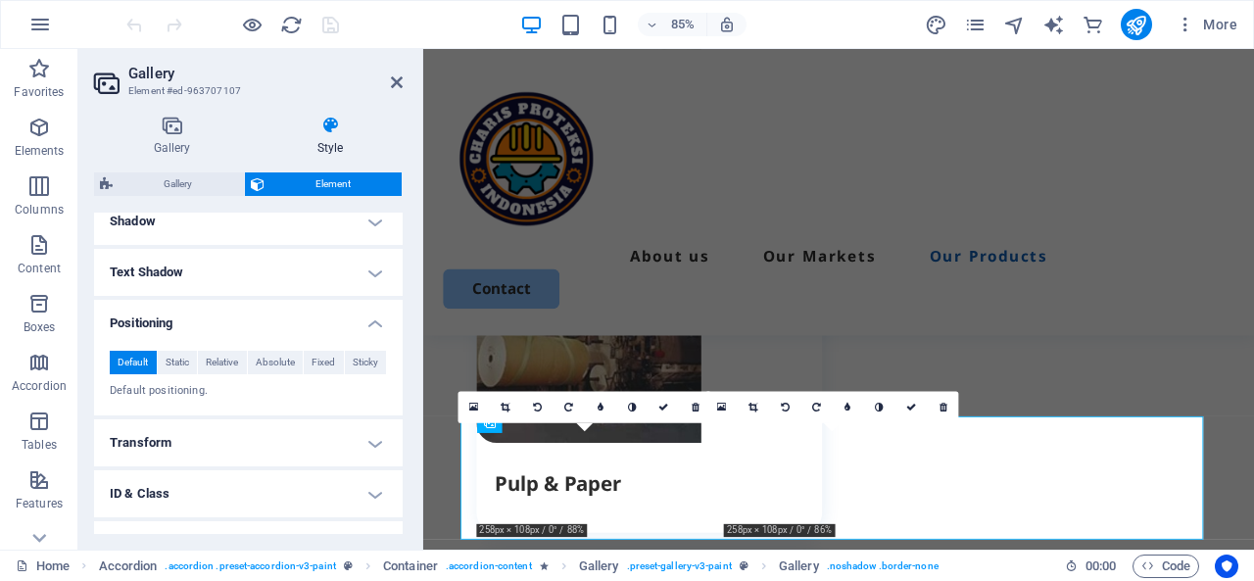
click at [380, 436] on h4 "Transform" at bounding box center [248, 442] width 309 height 47
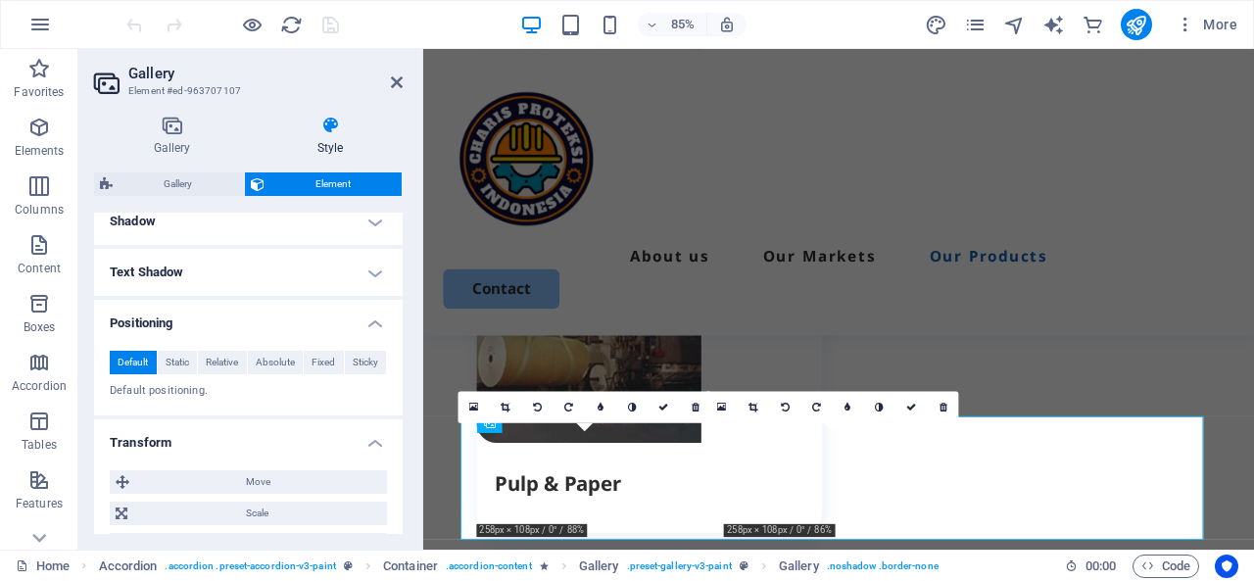
scroll to position [392, 0]
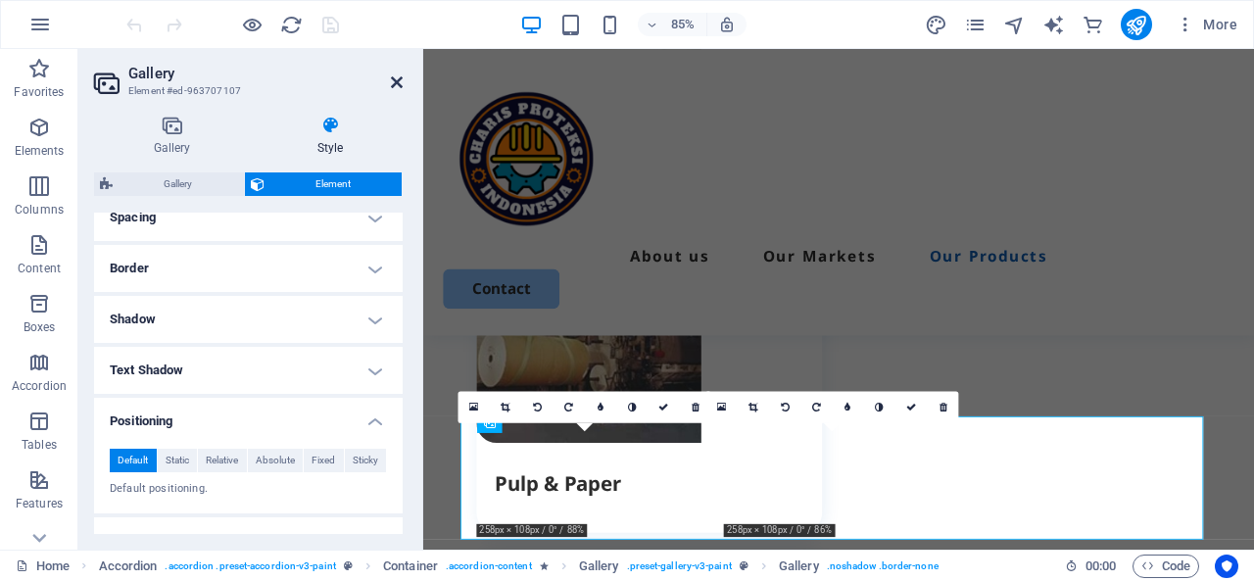
click at [396, 81] on icon at bounding box center [397, 82] width 12 height 16
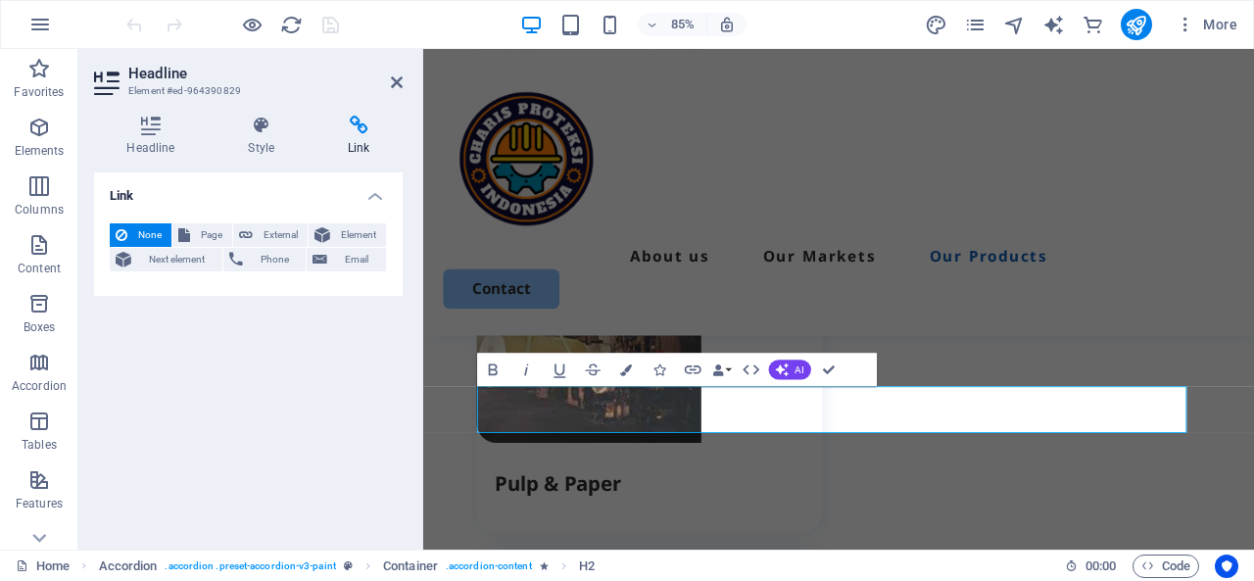
click at [241, 414] on div "Link None Page External Element Next element Phone Email Page Home Legal Notice…" at bounding box center [248, 352] width 309 height 361
click at [402, 74] on icon at bounding box center [397, 82] width 12 height 16
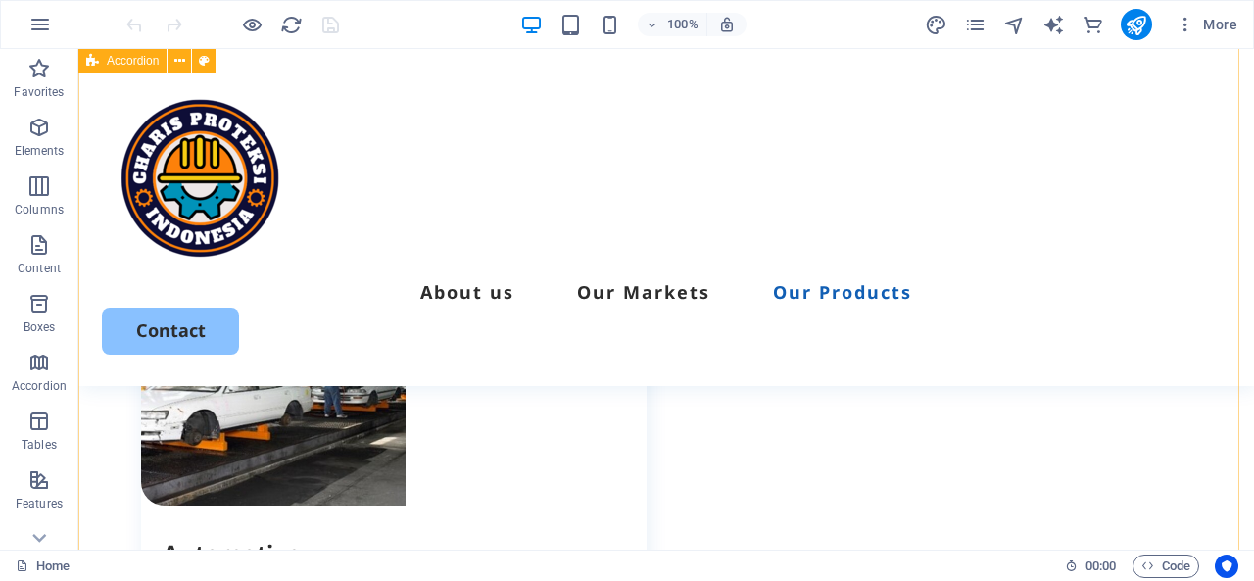
scroll to position [5583, 0]
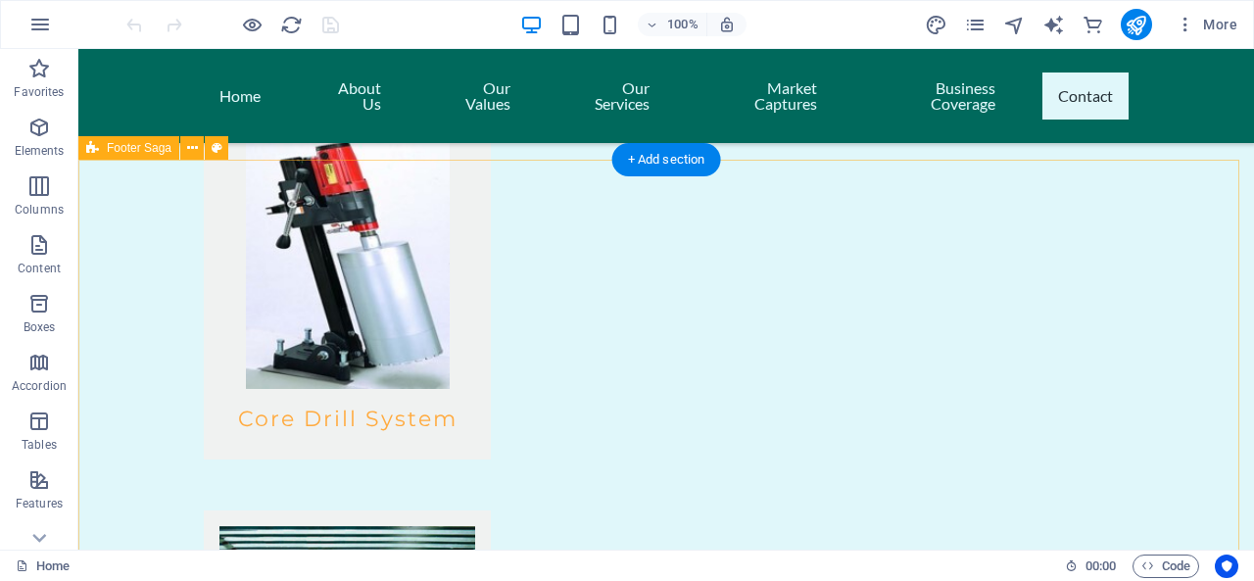
scroll to position [10284, 0]
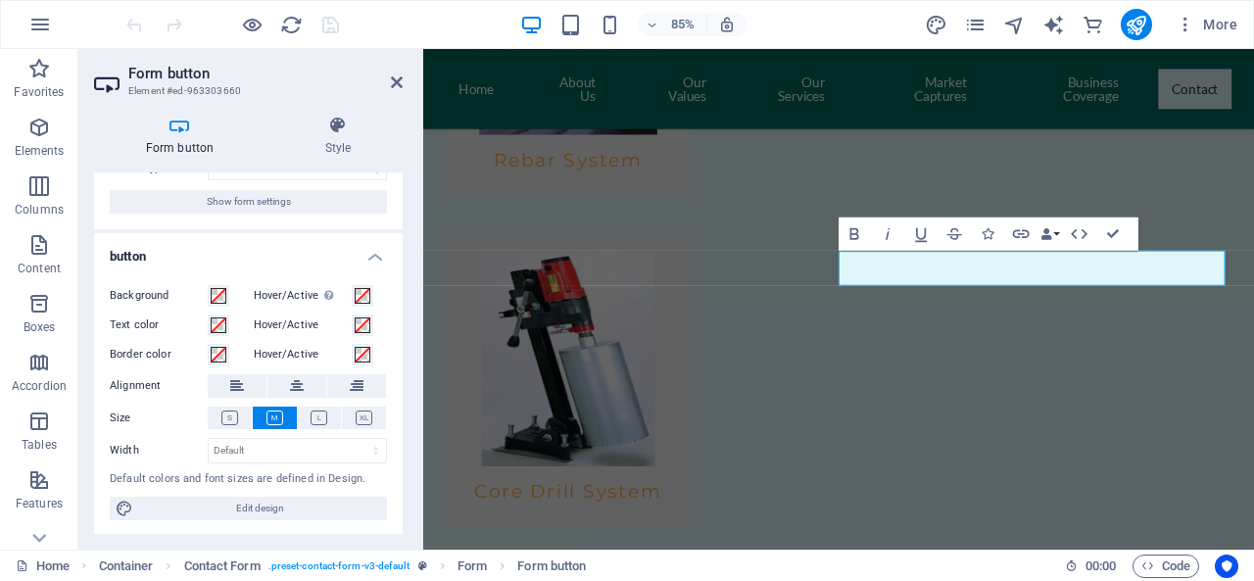
scroll to position [0, 0]
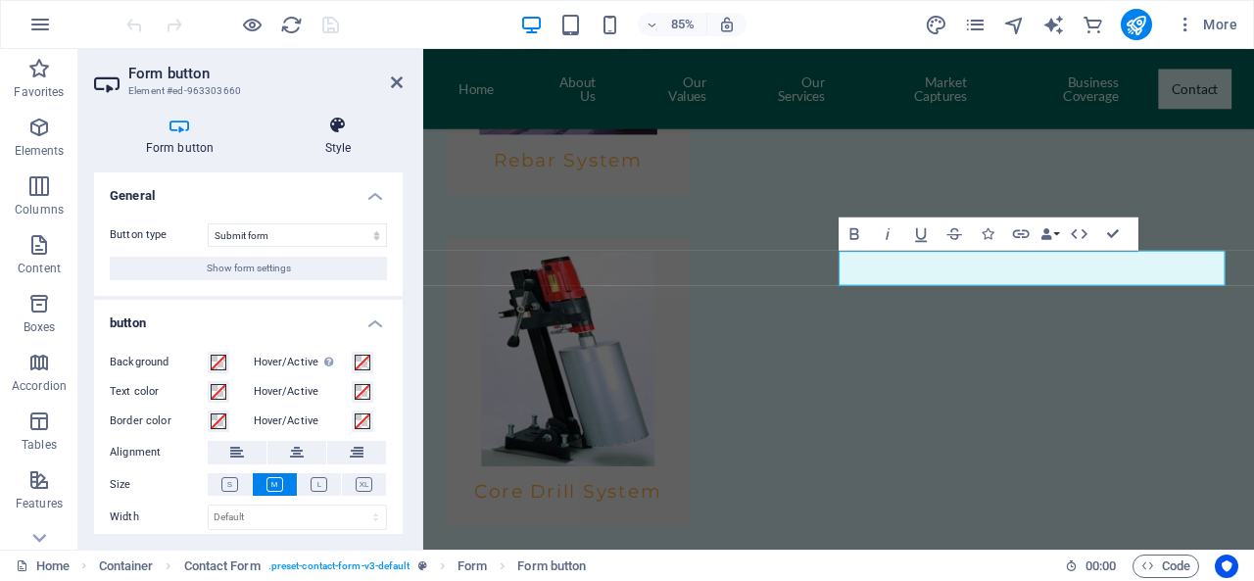
click at [355, 130] on icon at bounding box center [337, 126] width 129 height 20
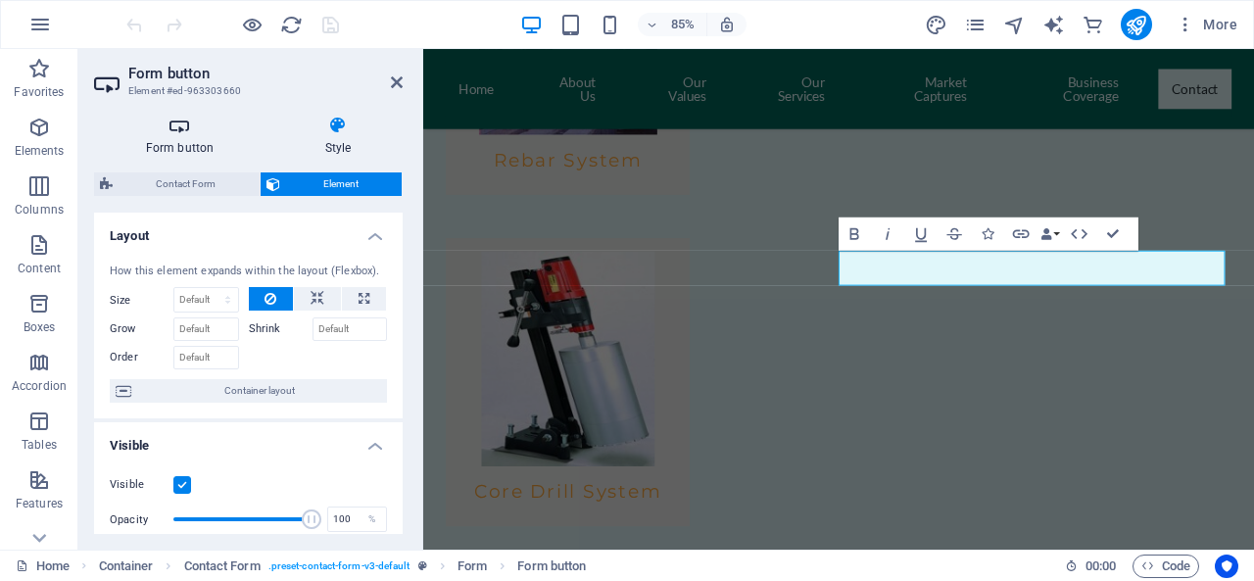
click at [178, 144] on h4 "Form button" at bounding box center [183, 136] width 179 height 41
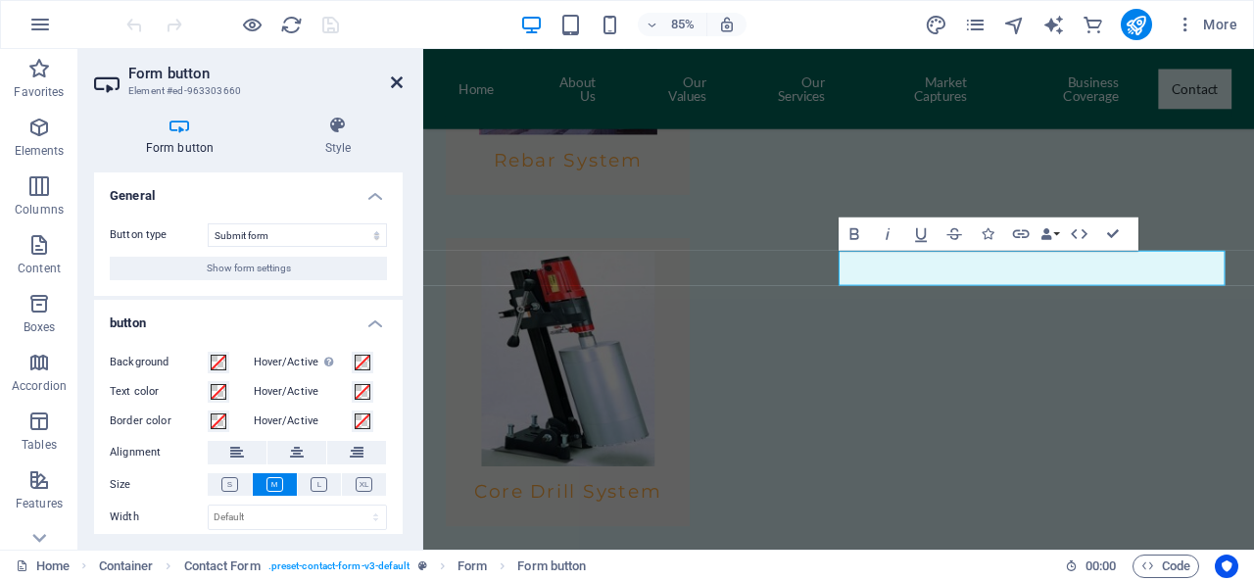
click at [400, 79] on icon at bounding box center [397, 82] width 12 height 16
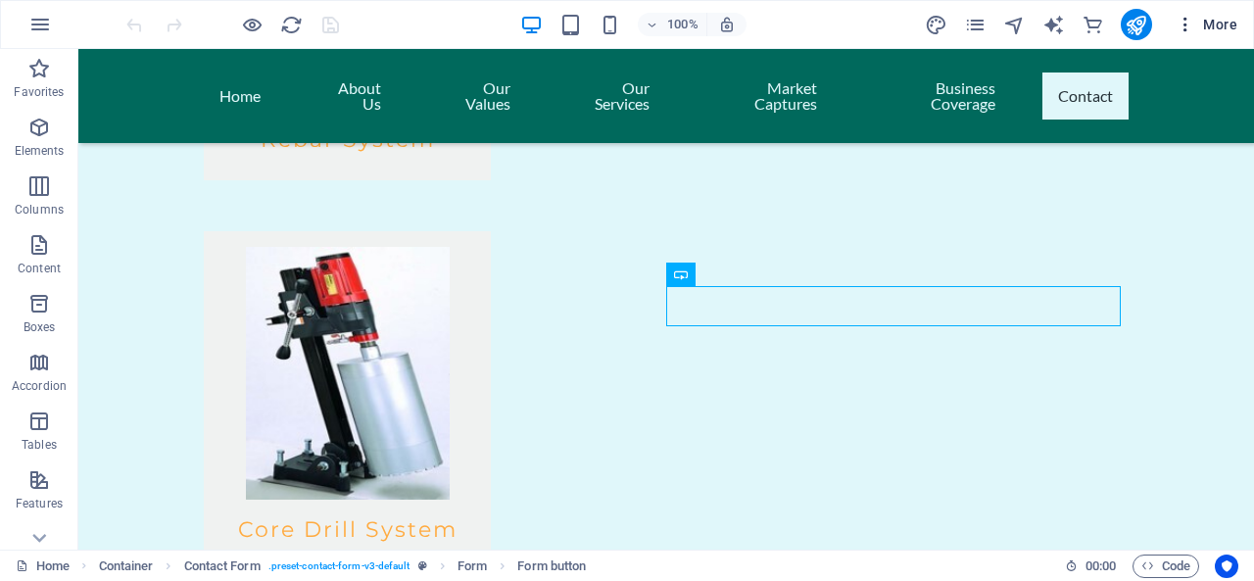
click at [1206, 24] on span "More" at bounding box center [1206, 25] width 62 height 20
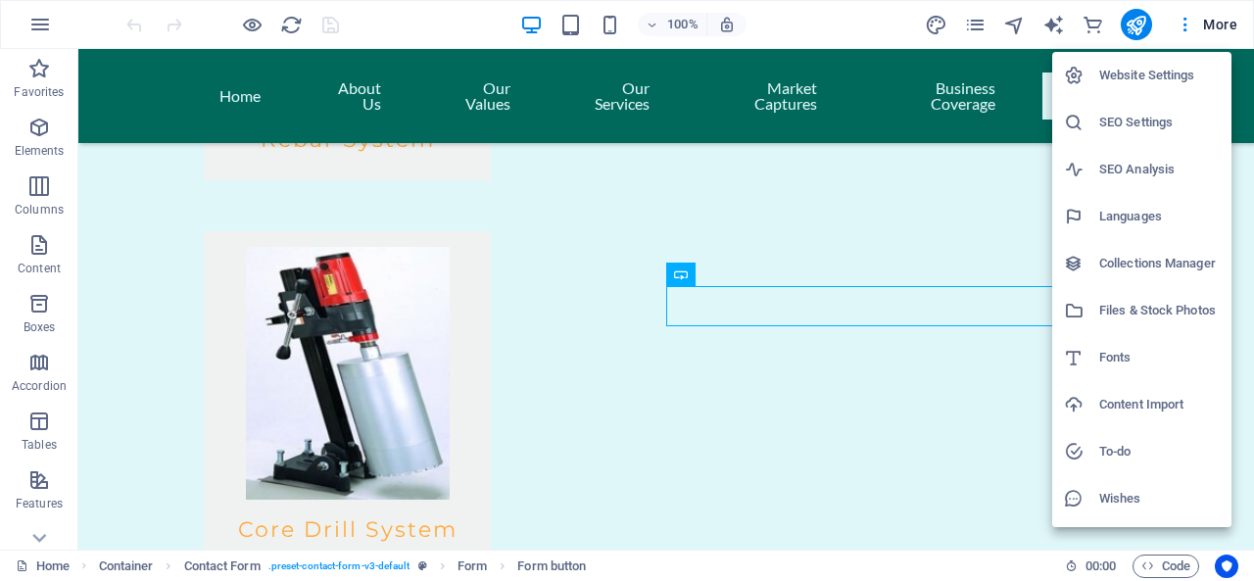
click at [1162, 81] on h6 "Website Settings" at bounding box center [1159, 76] width 120 height 24
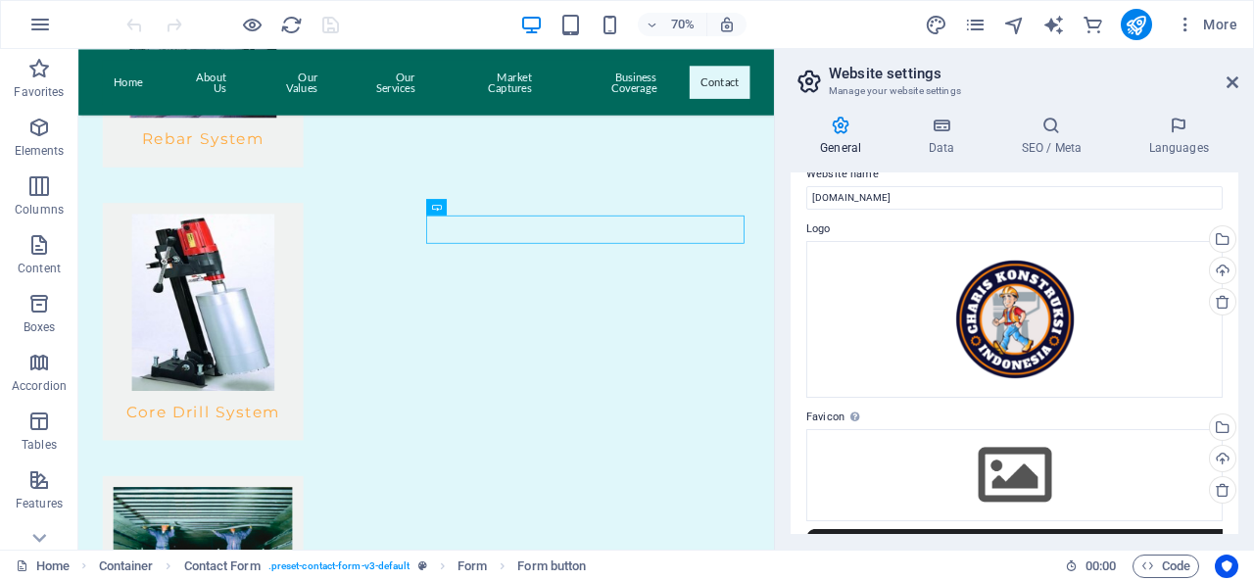
scroll to position [0, 0]
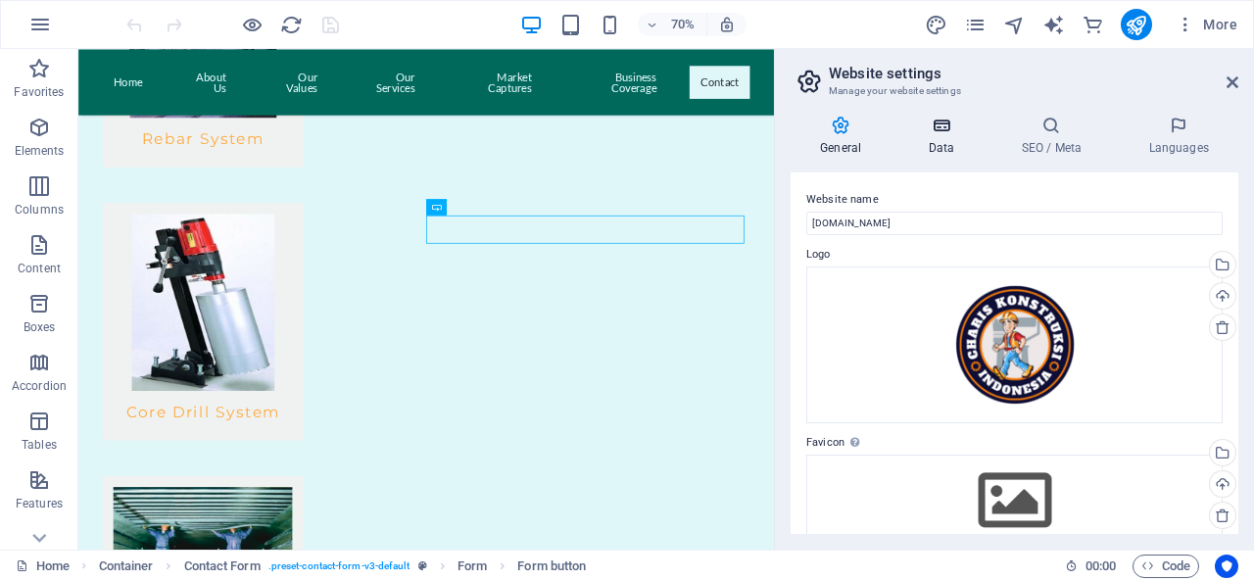
click at [941, 130] on icon at bounding box center [940, 126] width 85 height 20
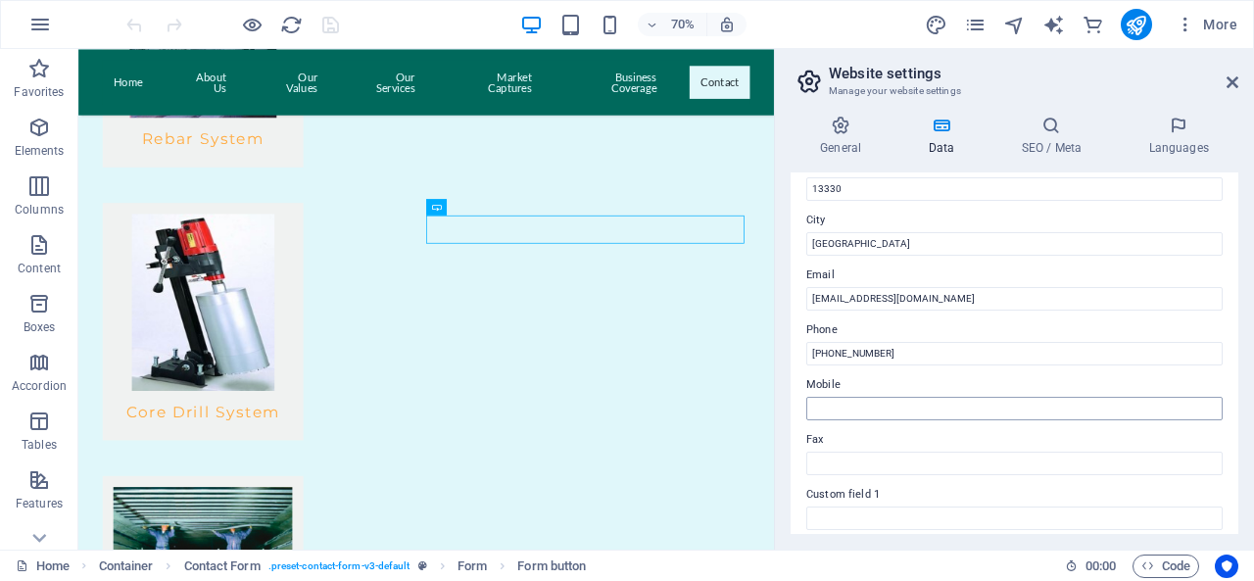
scroll to position [392, 0]
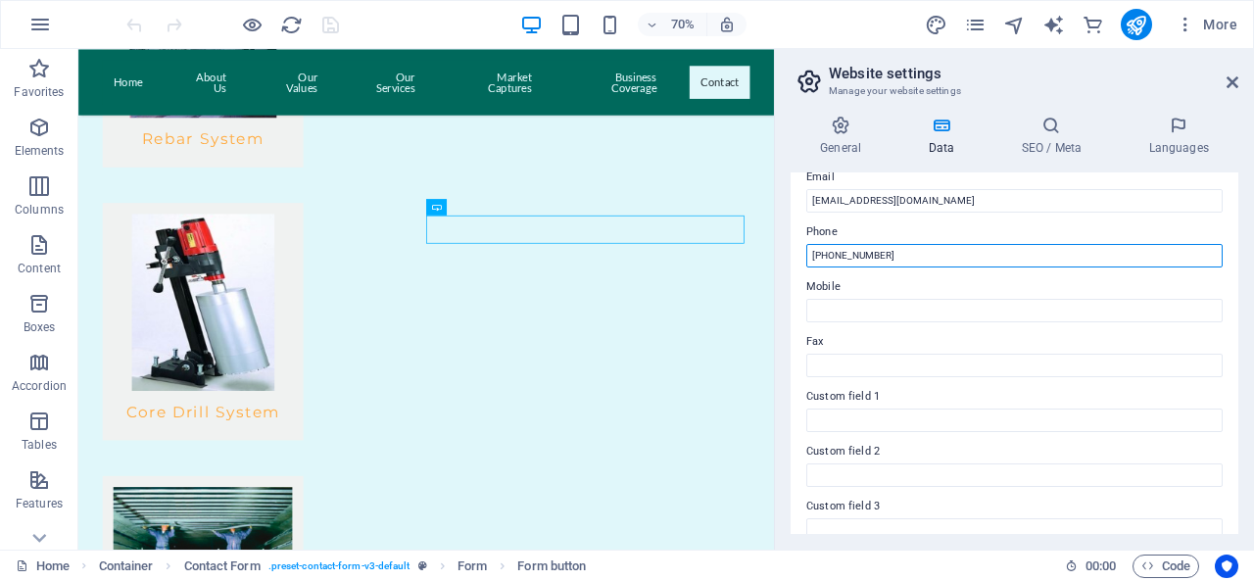
drag, startPoint x: 842, startPoint y: 256, endPoint x: 934, endPoint y: 254, distance: 92.1
click at [934, 254] on input "+62 8787 4923 708" at bounding box center [1014, 256] width 416 height 24
type input "+"
type input "087787240642"
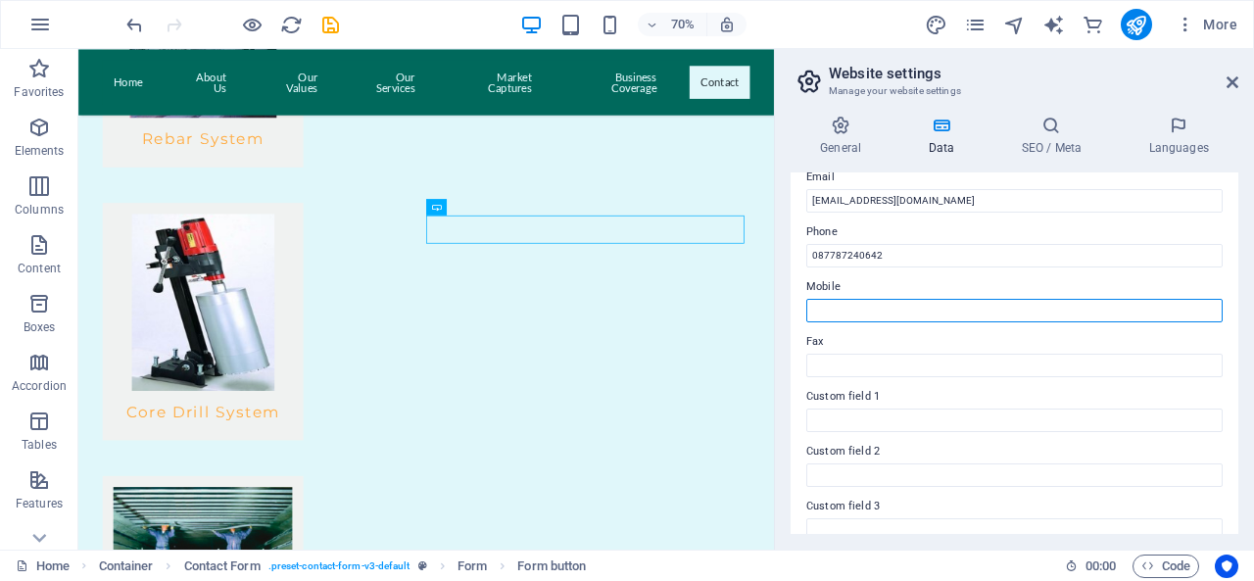
click at [929, 308] on input "Mobile" at bounding box center [1014, 311] width 416 height 24
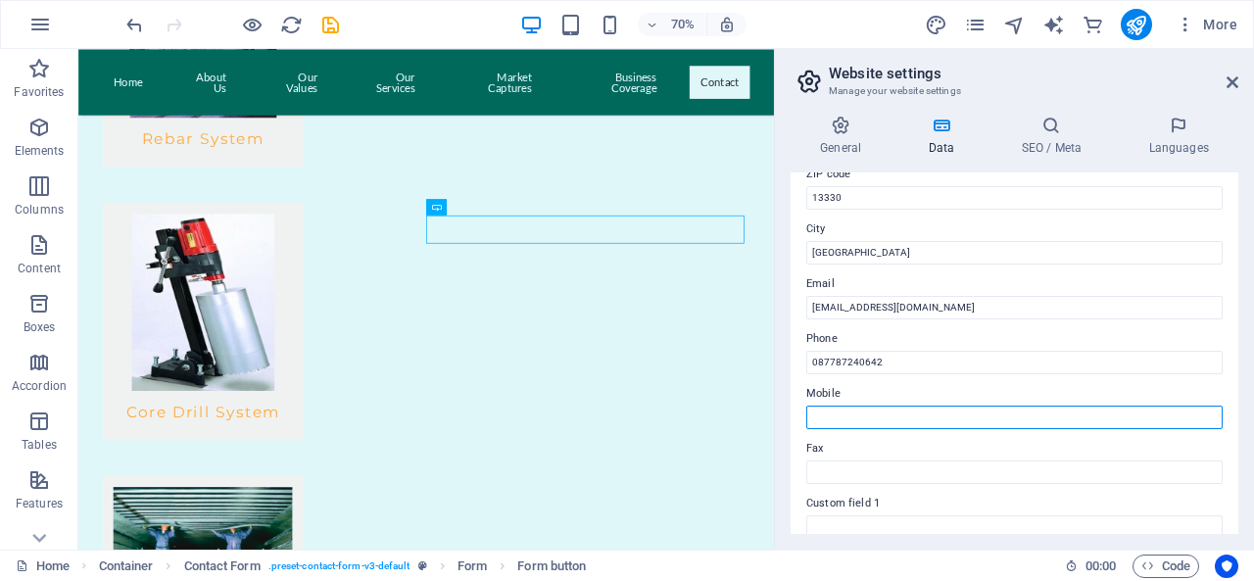
scroll to position [187, 0]
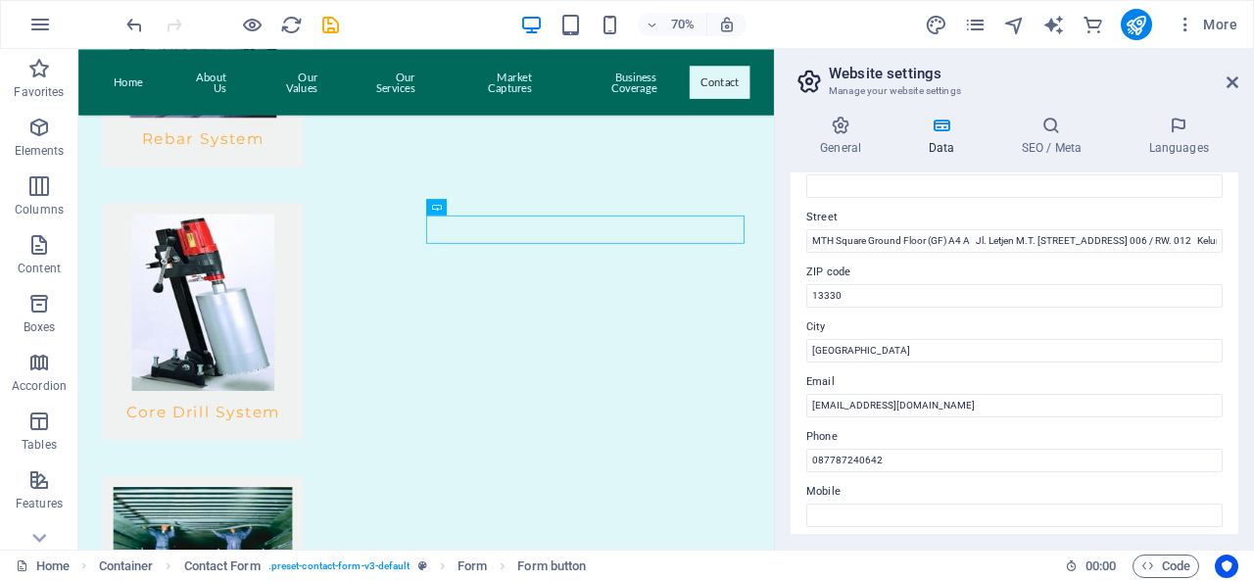
click at [1242, 81] on aside "Website settings Manage your website settings General Data SEO / Meta Languages…" at bounding box center [1014, 299] width 480 height 500
click at [1039, 125] on icon at bounding box center [1050, 126] width 119 height 20
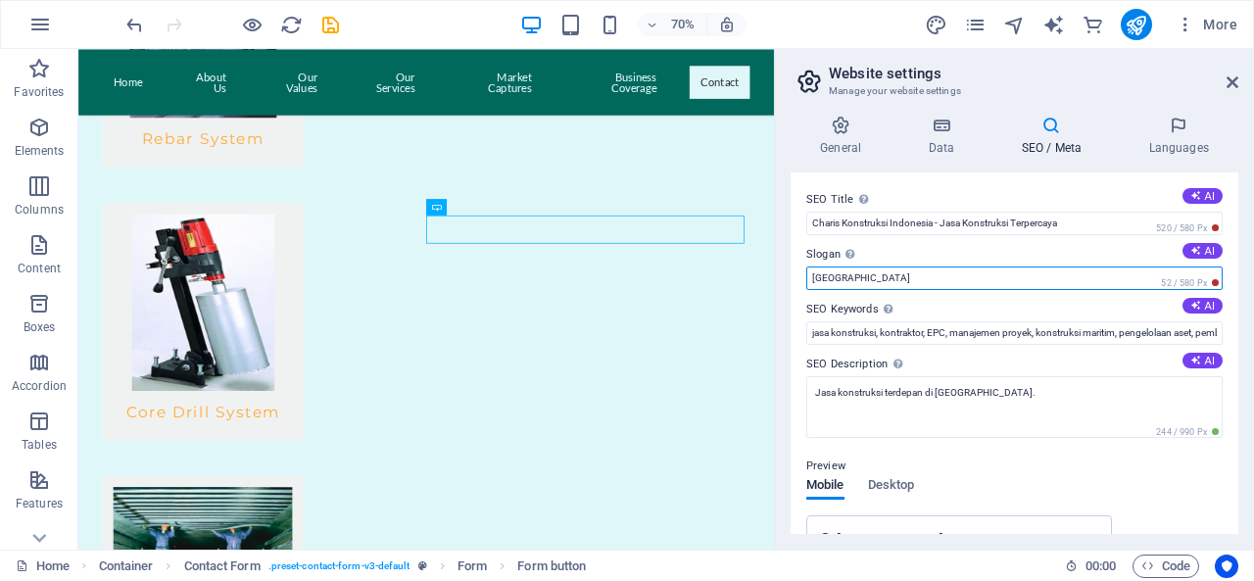
drag, startPoint x: 862, startPoint y: 277, endPoint x: 797, endPoint y: 277, distance: 64.6
click at [797, 277] on div "SEO Title The title of your website - make it something that stands out in sear…" at bounding box center [1014, 352] width 448 height 361
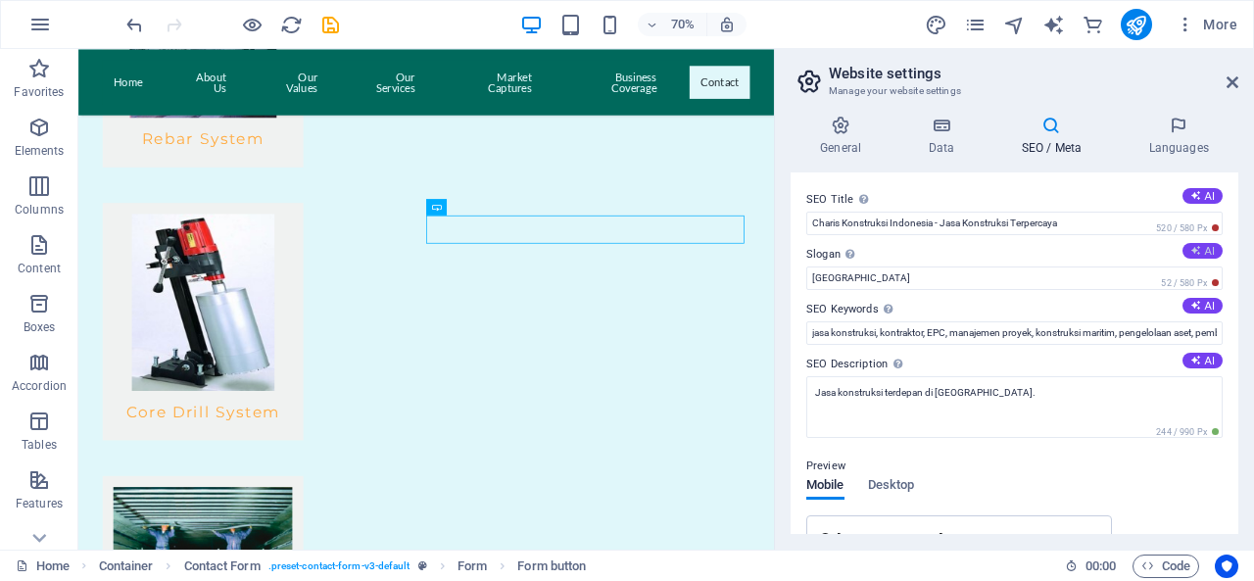
click at [1201, 250] on button "AI" at bounding box center [1202, 251] width 40 height 16
click at [136, 30] on icon "undo" at bounding box center [134, 25] width 23 height 23
click at [1190, 246] on icon at bounding box center [1195, 250] width 11 height 11
type input "Building a Sustainable Future with Excellence"
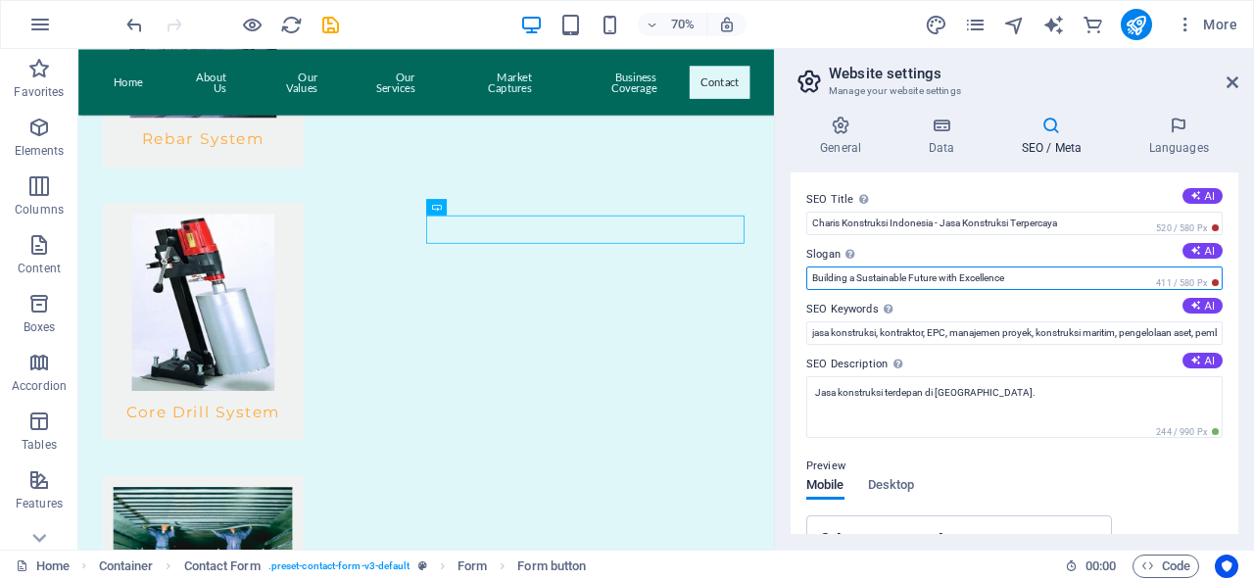
drag, startPoint x: 1016, startPoint y: 279, endPoint x: 807, endPoint y: 287, distance: 208.8
click at [807, 287] on input "Building a Sustainable Future with Excellence" at bounding box center [1014, 278] width 416 height 24
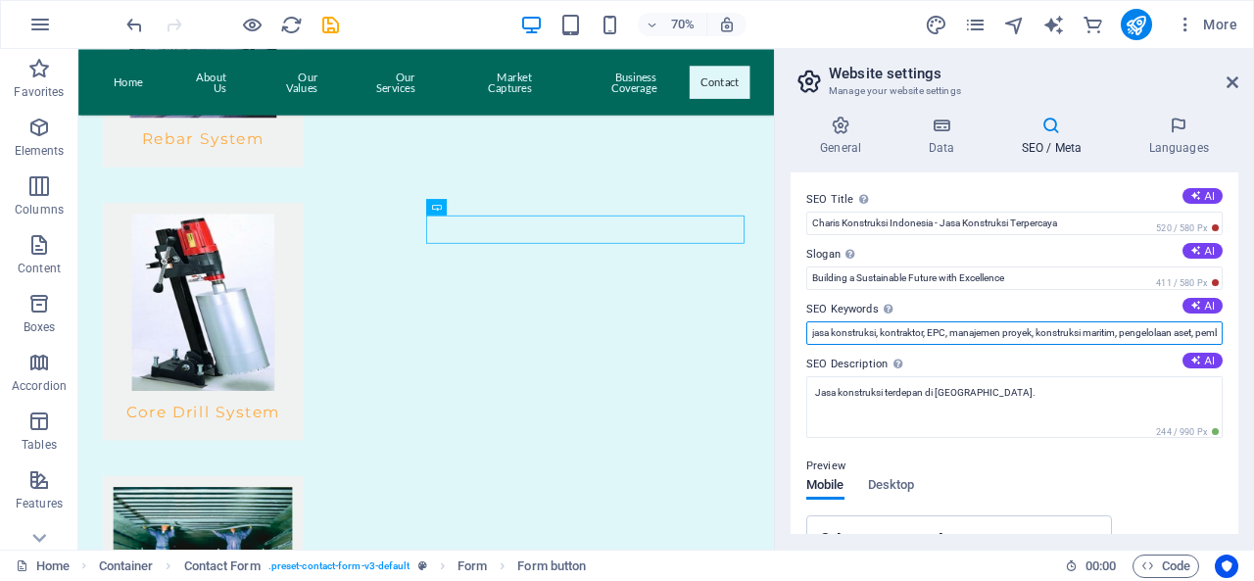
click at [926, 328] on input "jasa konstruksi, kontraktor, EPC, manajemen proyek, konstruksi maritim, pengelo…" at bounding box center [1014, 333] width 416 height 24
drag, startPoint x: 809, startPoint y: 329, endPoint x: 1232, endPoint y: 344, distance: 423.4
click at [1232, 344] on div "SEO Title The title of your website - make it something that stands out in sear…" at bounding box center [1014, 352] width 448 height 361
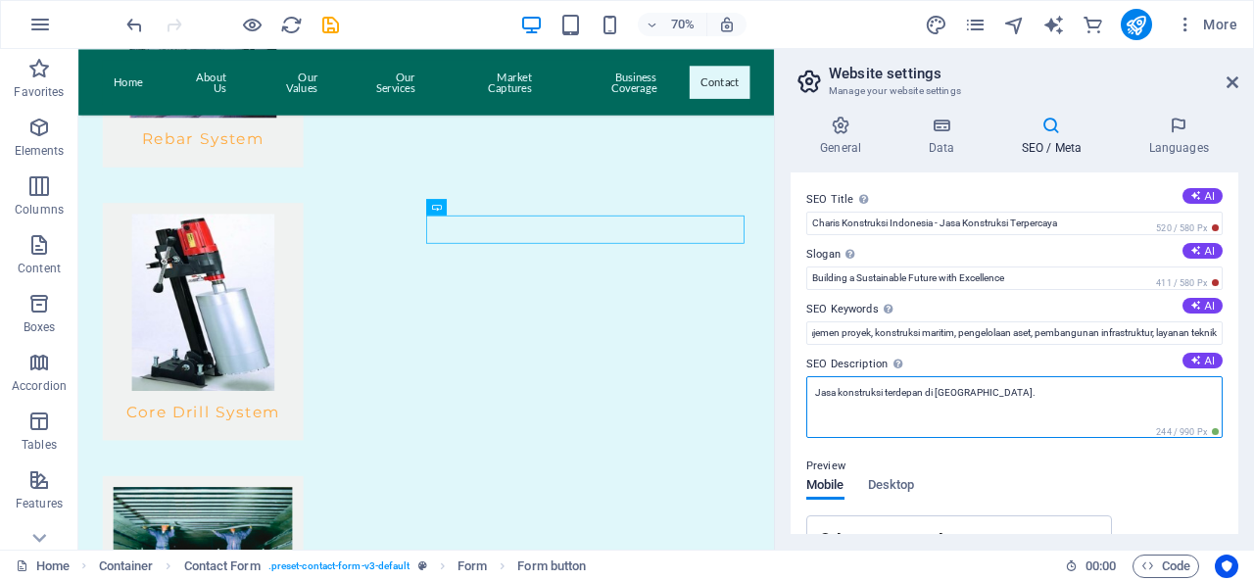
scroll to position [0, 0]
click at [1058, 409] on textarea "Jasa konstruksi terdepan di Indonesia." at bounding box center [1014, 414] width 416 height 76
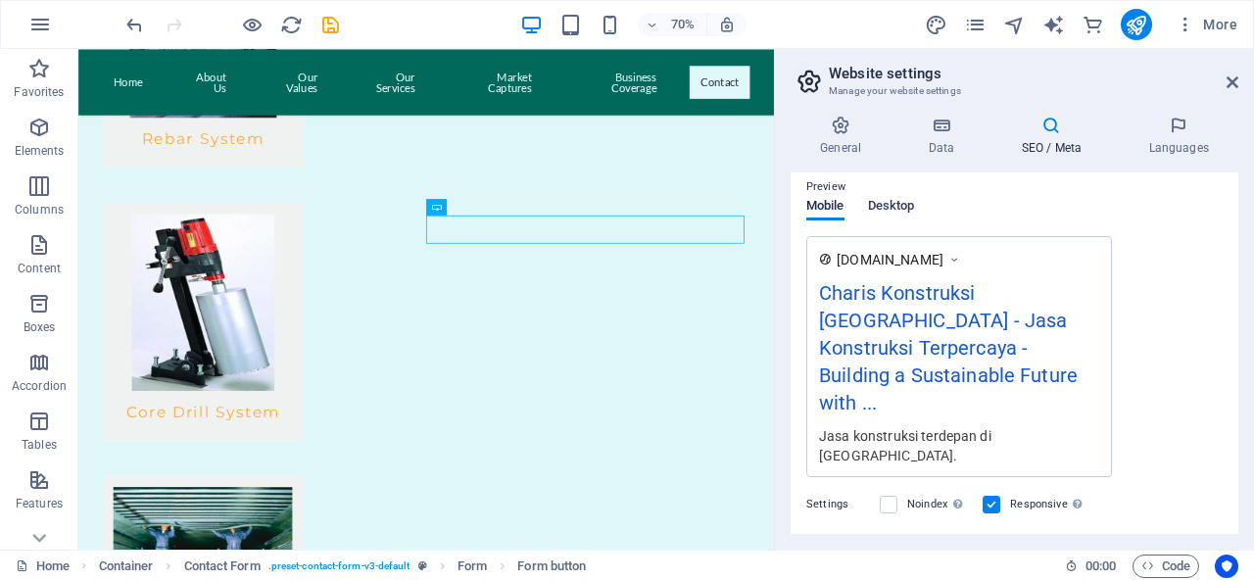
scroll to position [279, 0]
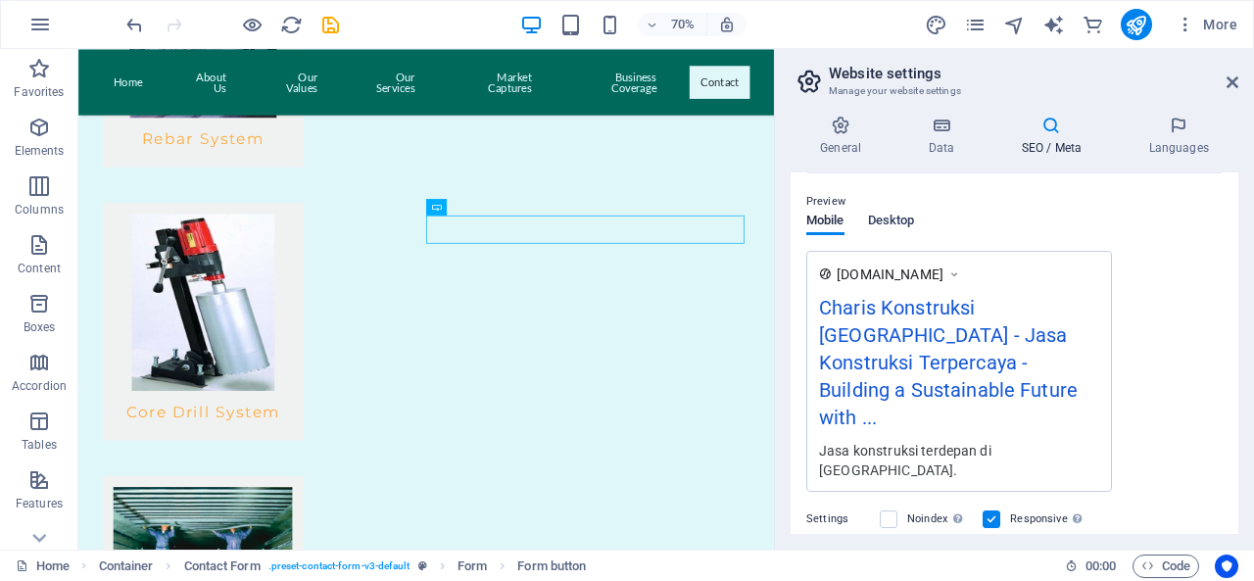
click at [903, 209] on span "Desktop" at bounding box center [891, 222] width 47 height 27
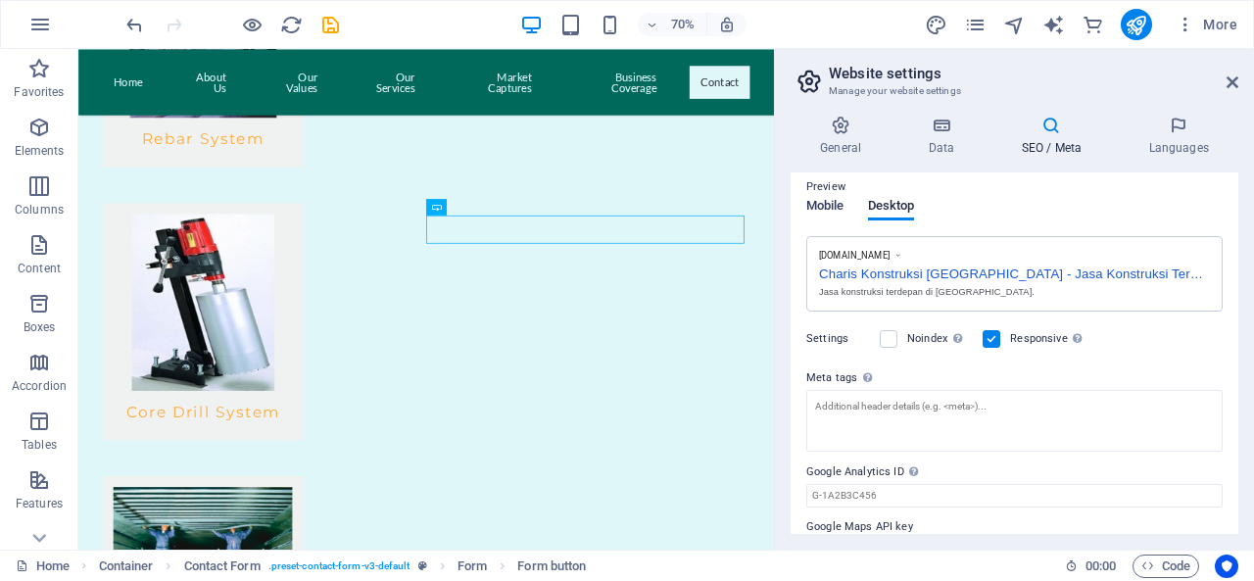
click at [833, 199] on span "Mobile" at bounding box center [825, 207] width 38 height 27
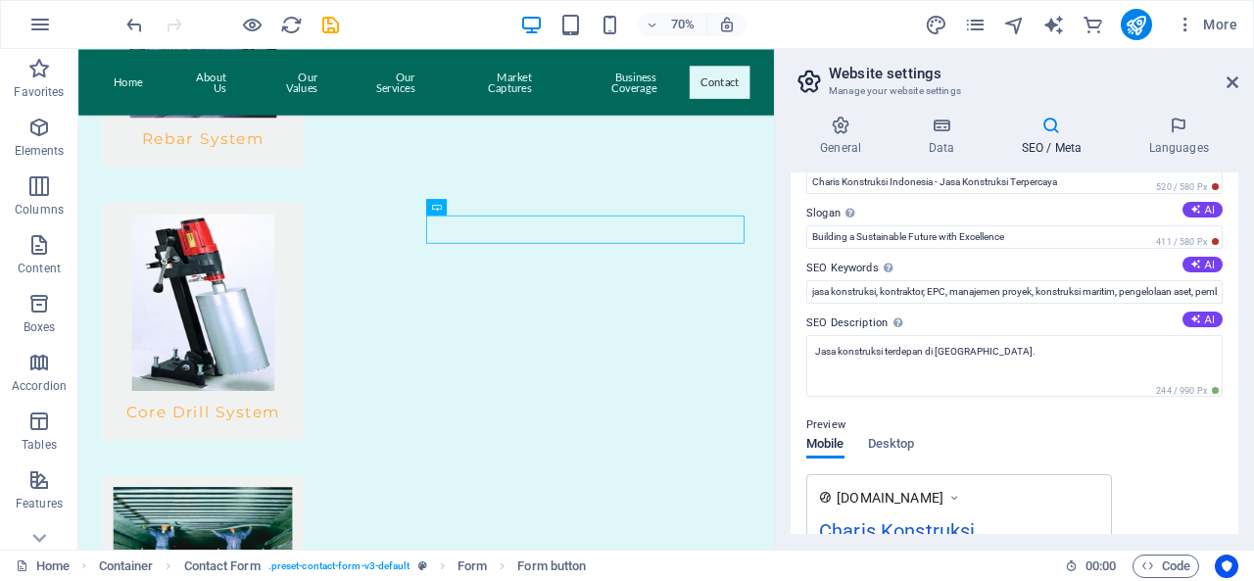
scroll to position [0, 0]
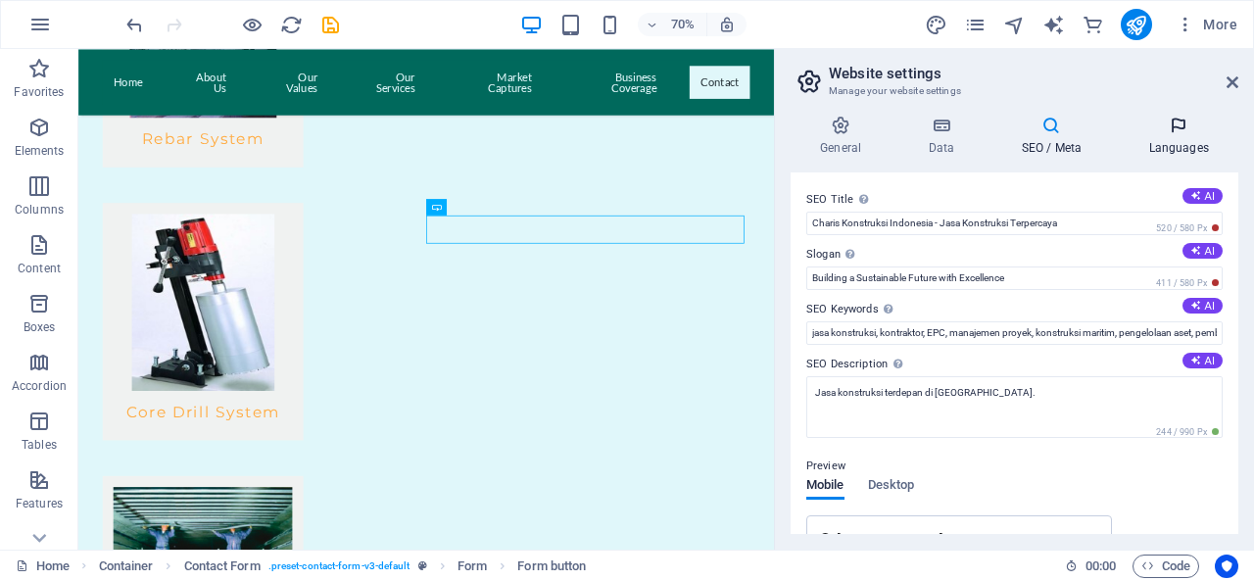
click at [1174, 140] on h4 "Languages" at bounding box center [1177, 136] width 119 height 41
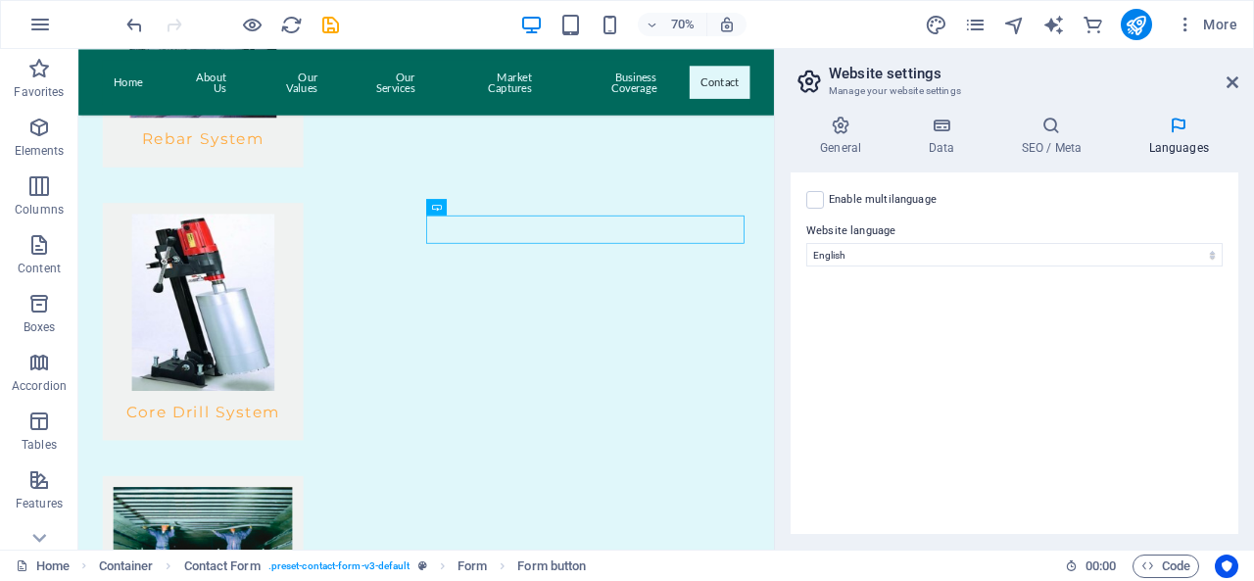
click at [1174, 140] on h4 "Languages" at bounding box center [1177, 136] width 119 height 41
click at [1230, 85] on icon at bounding box center [1232, 82] width 12 height 16
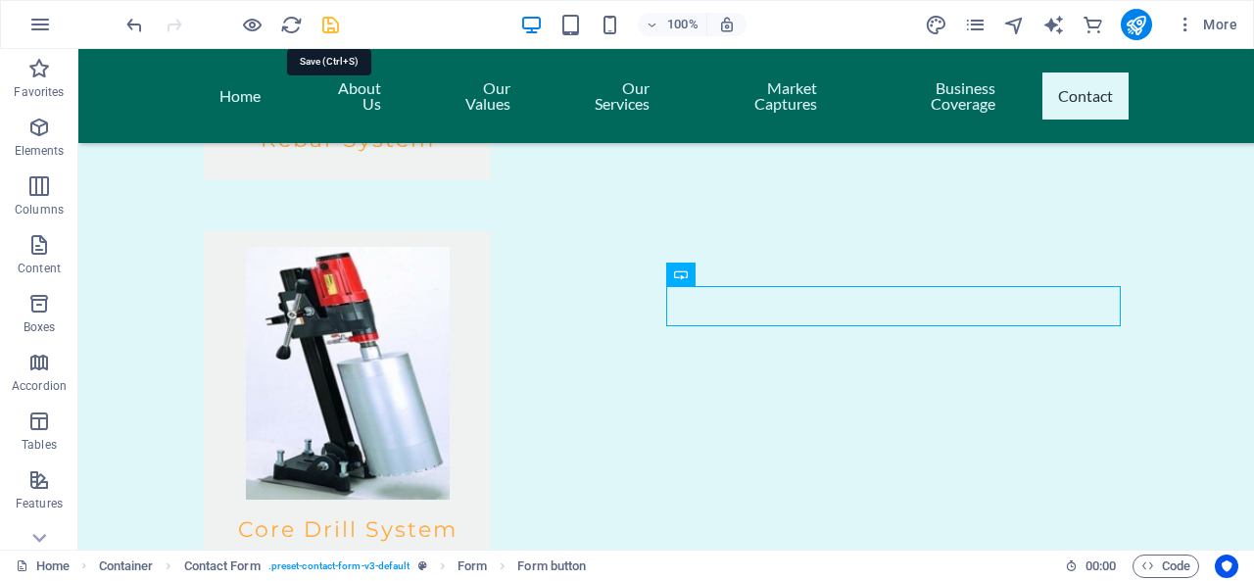
click at [336, 17] on icon "save" at bounding box center [330, 25] width 23 height 23
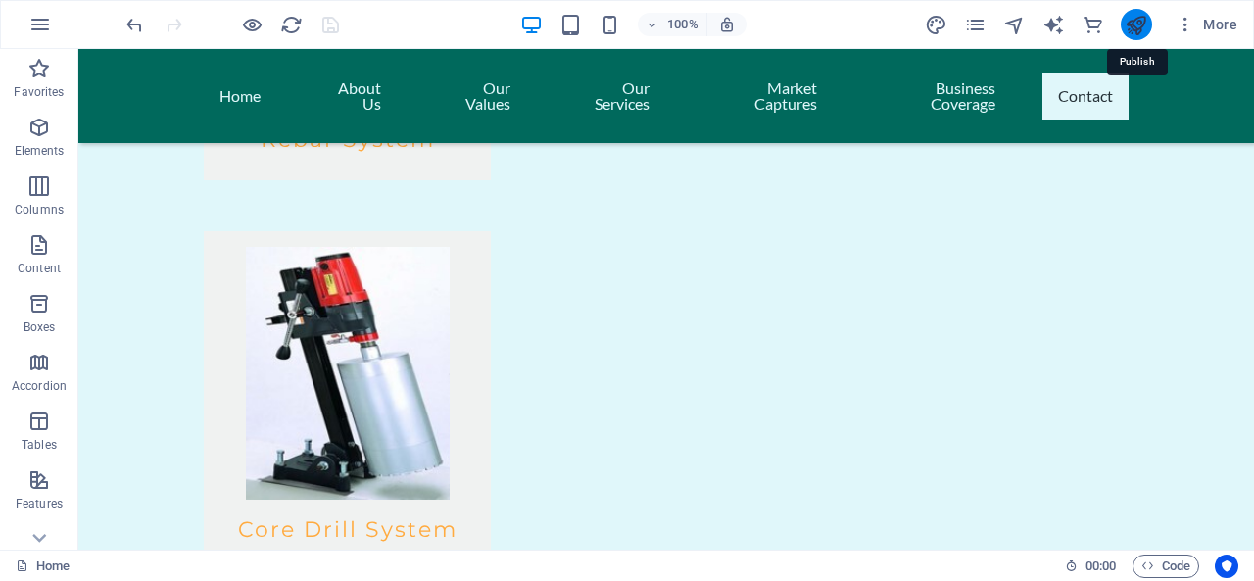
click at [1136, 26] on icon "publish" at bounding box center [1135, 25] width 23 height 23
